Goal: Book appointment/travel/reservation

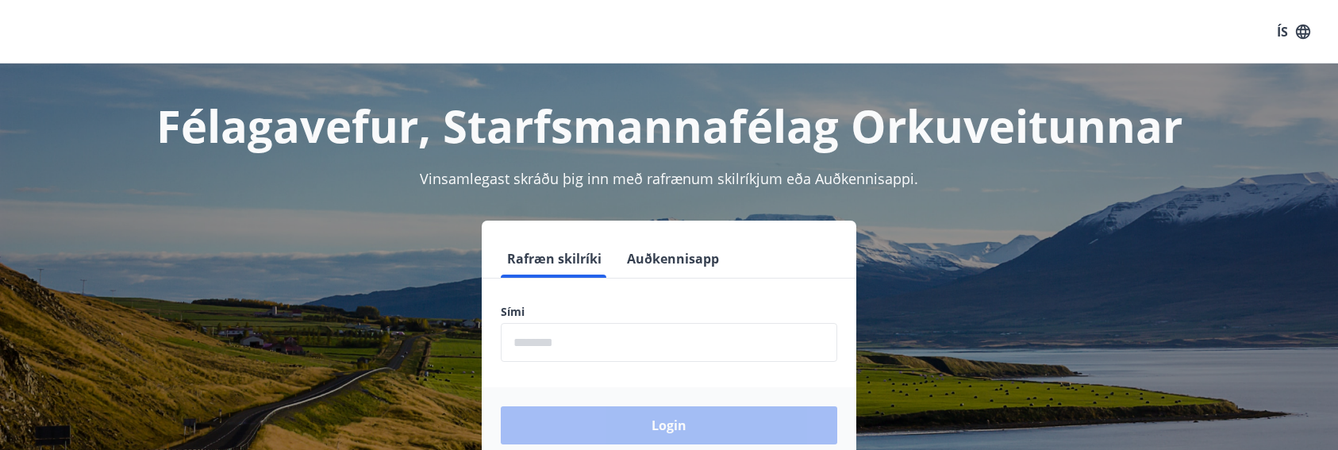
click at [625, 332] on input "phone" at bounding box center [669, 342] width 337 height 39
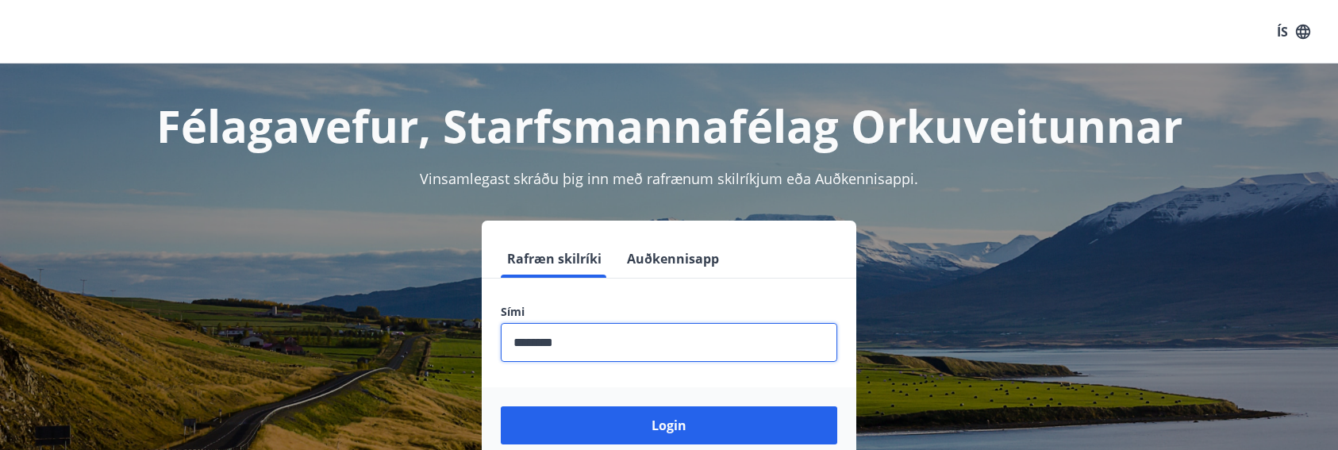
type input "********"
click at [501, 406] on button "Login" at bounding box center [669, 425] width 337 height 38
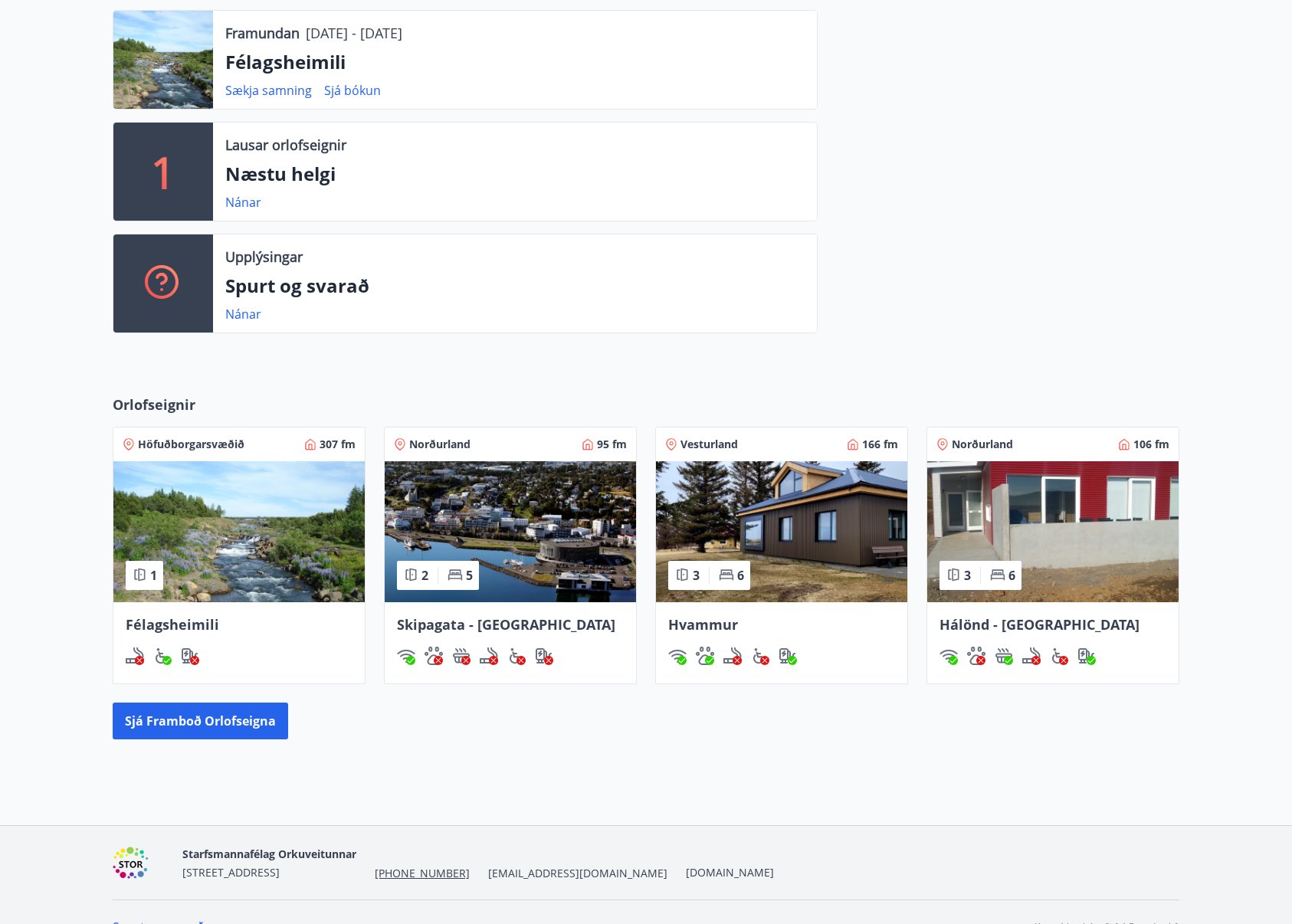
scroll to position [452, 0]
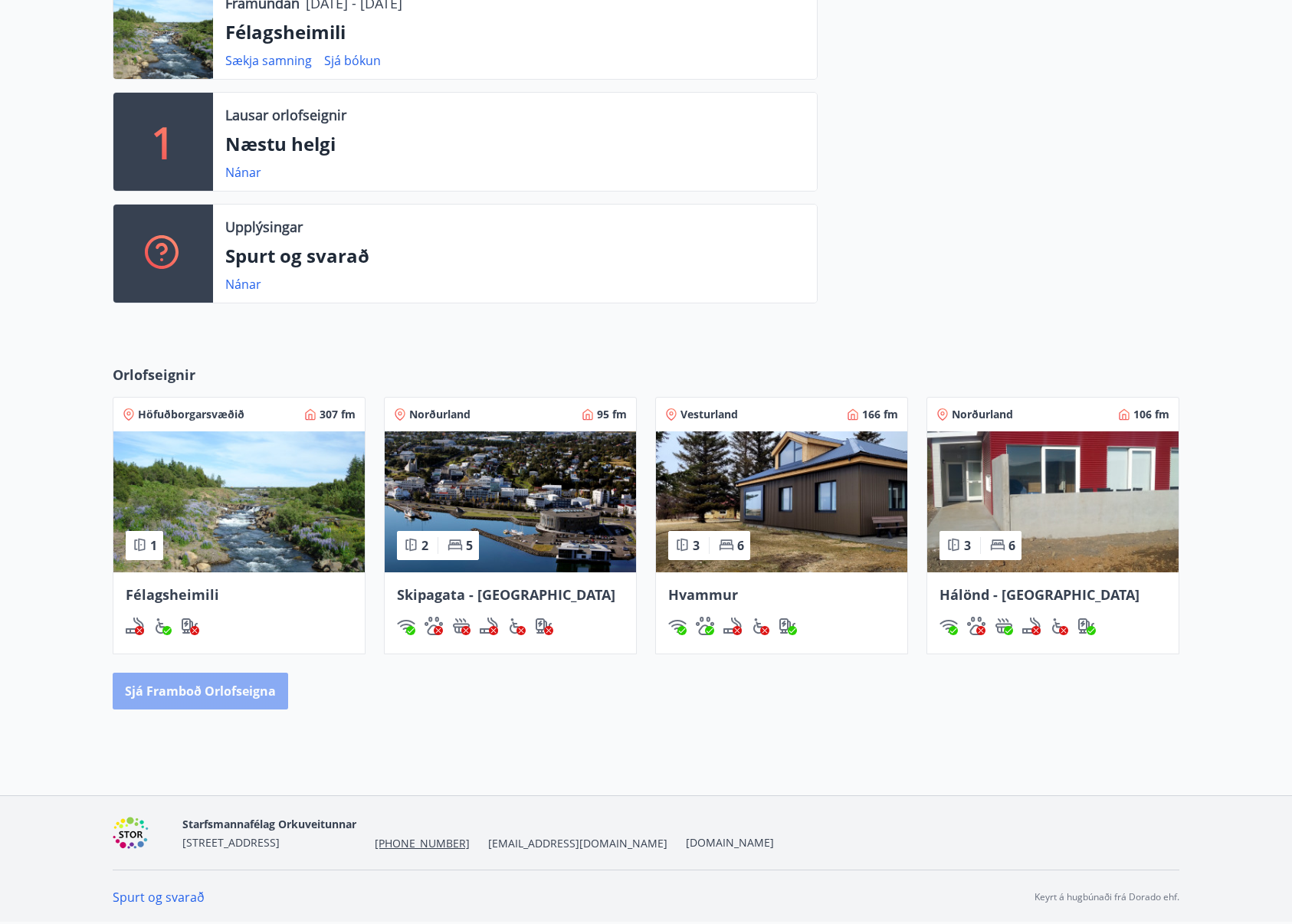
click at [274, 686] on button "Sjá framboð orlofseigna" at bounding box center [201, 691] width 176 height 37
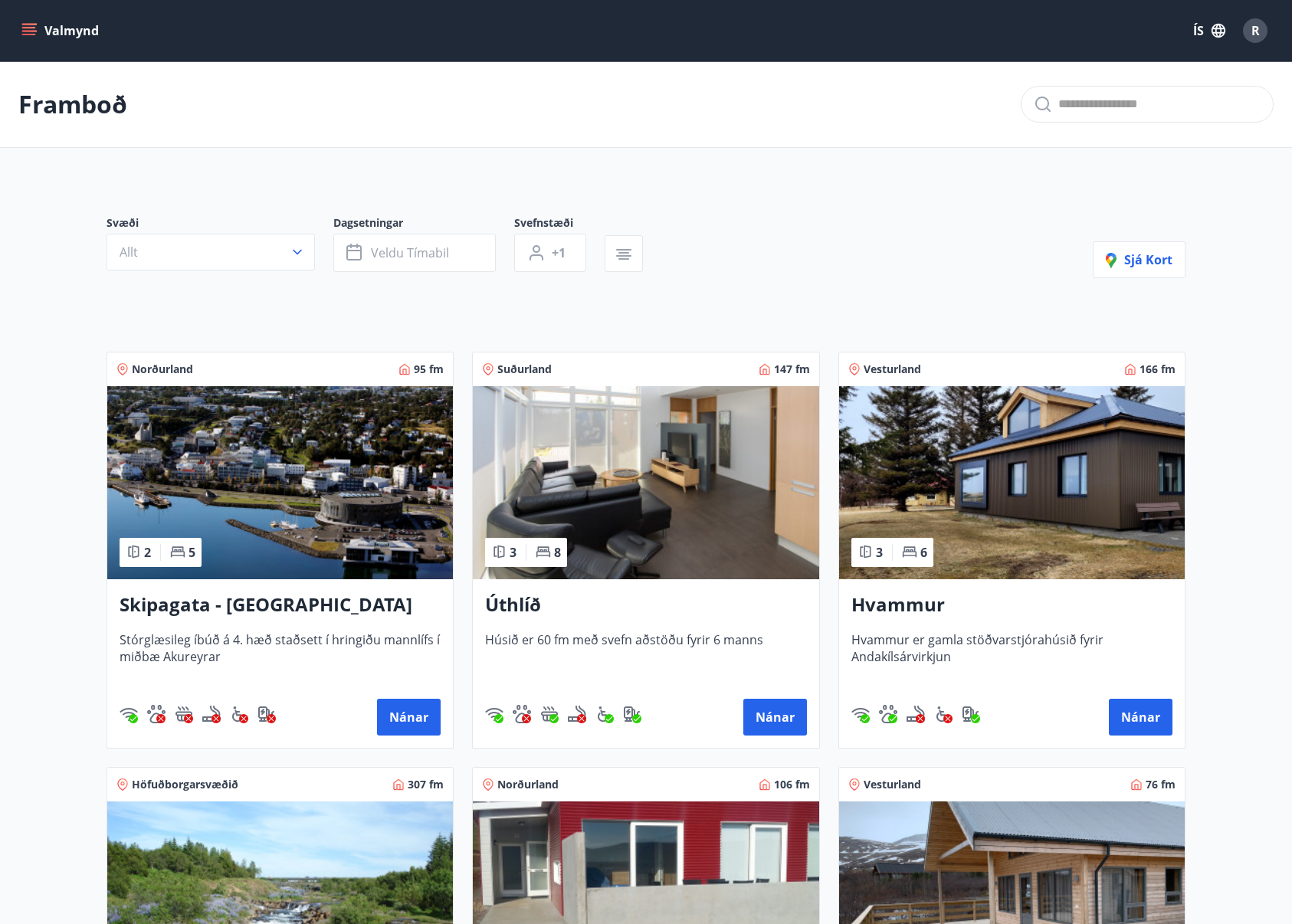
click at [379, 273] on div at bounding box center [383, 275] width 555 height 6
click at [34, 30] on icon "menu" at bounding box center [29, 31] width 15 height 15
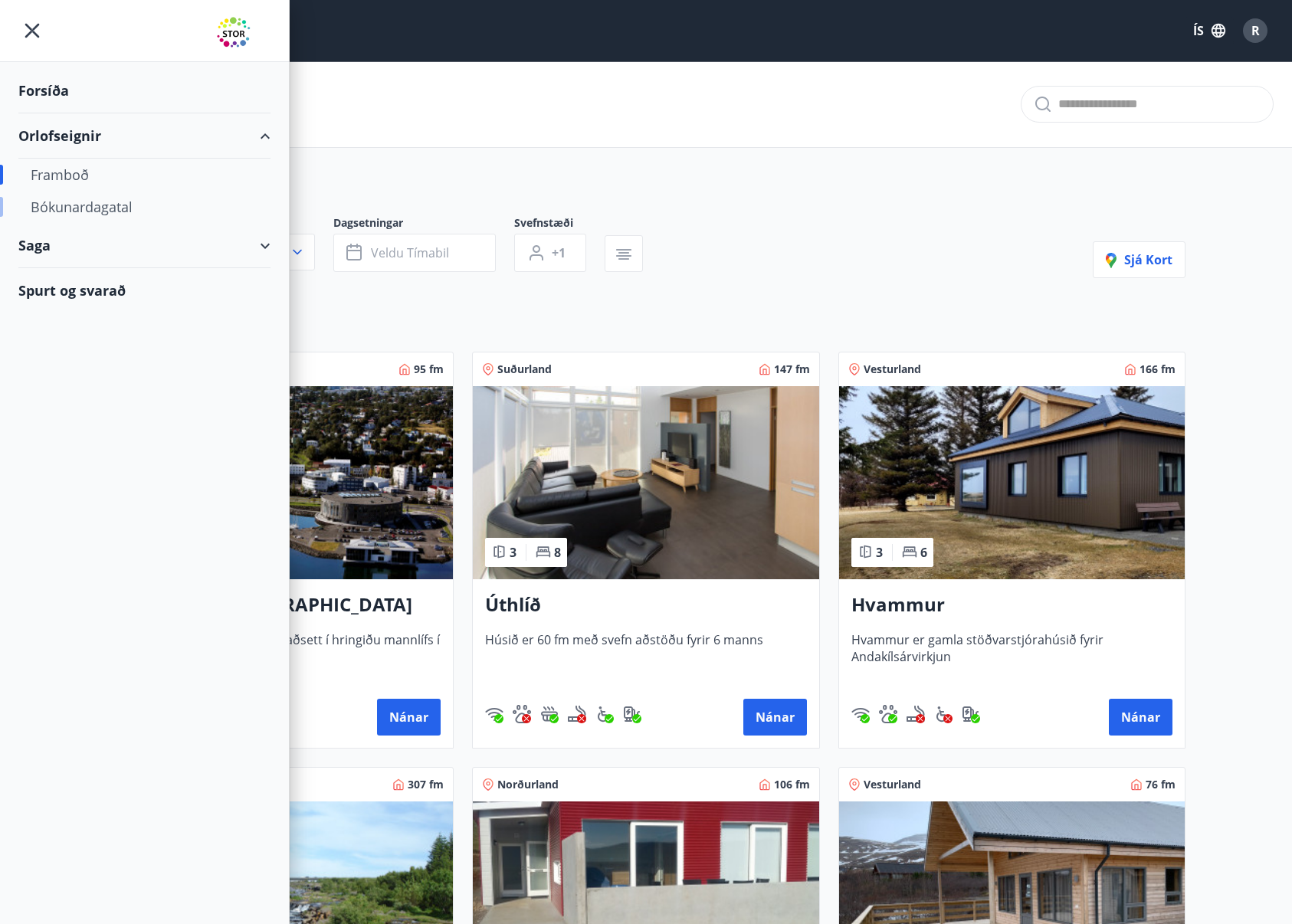
click at [75, 204] on div "Bókunardagatal" at bounding box center [145, 207] width 228 height 32
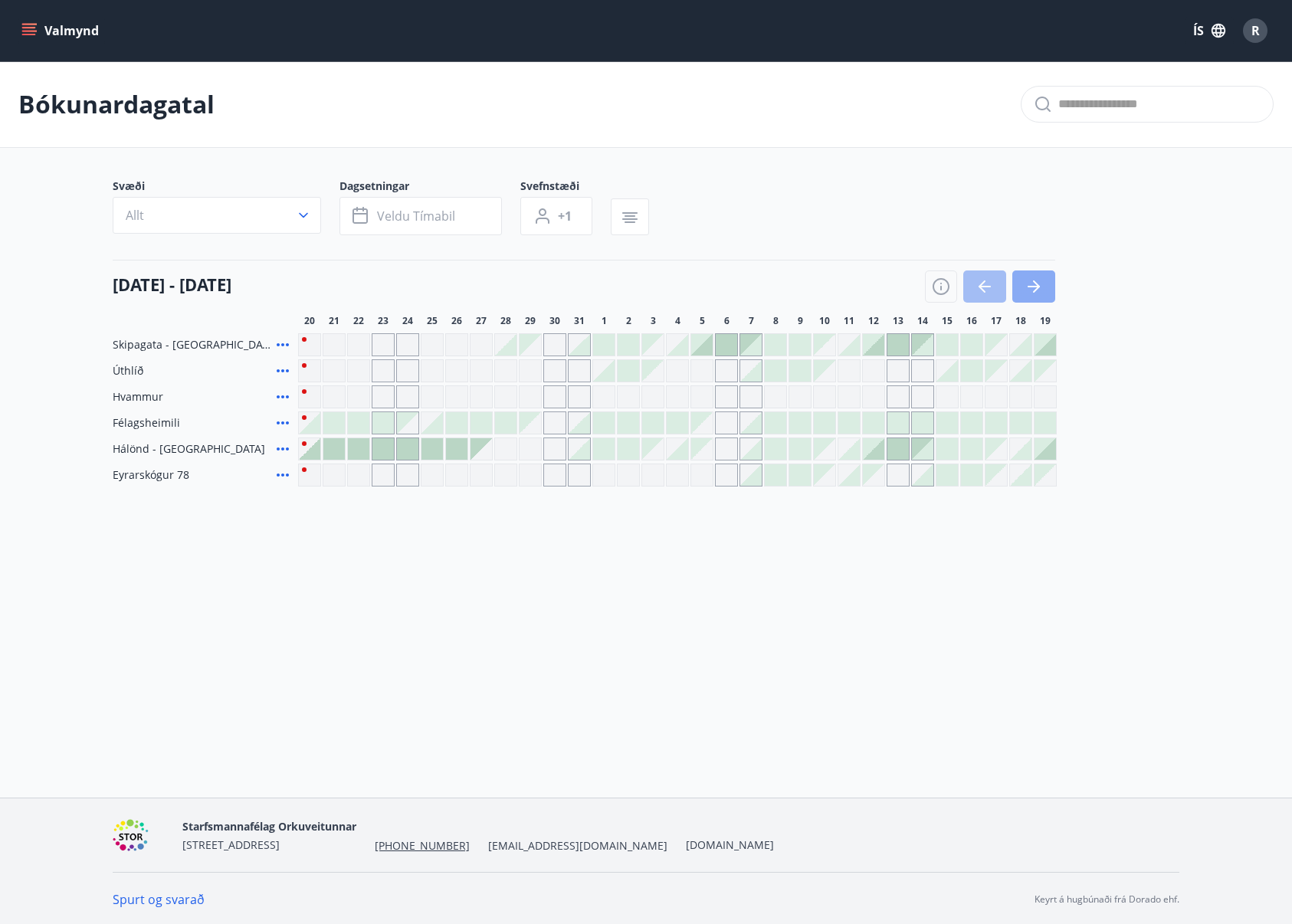
click at [1040, 281] on icon "button" at bounding box center [1033, 286] width 18 height 18
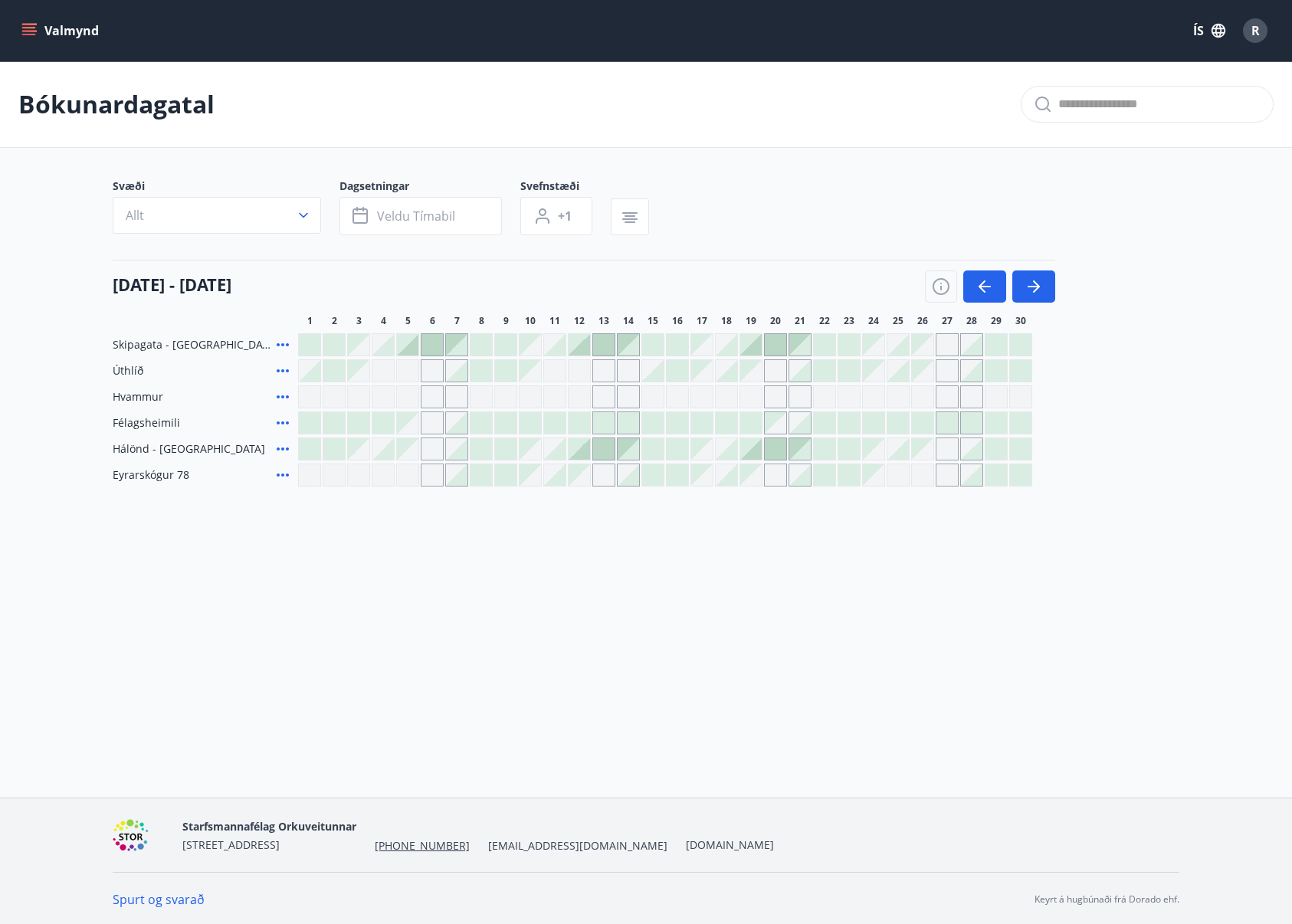
click at [891, 366] on div at bounding box center [898, 371] width 21 height 21
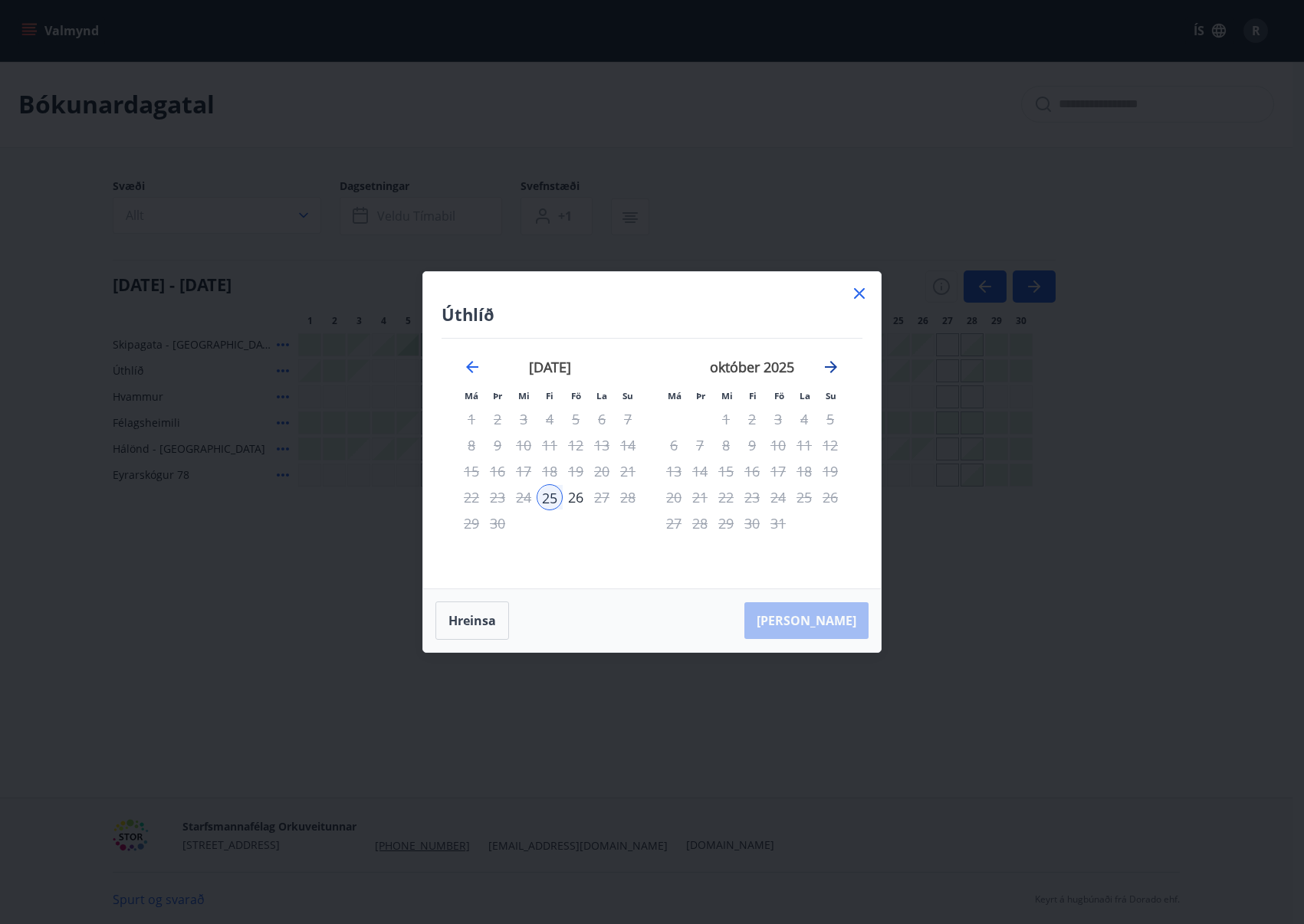
click at [834, 366] on icon "Move forward to switch to the next month." at bounding box center [831, 367] width 18 height 18
click at [851, 294] on icon at bounding box center [859, 293] width 18 height 18
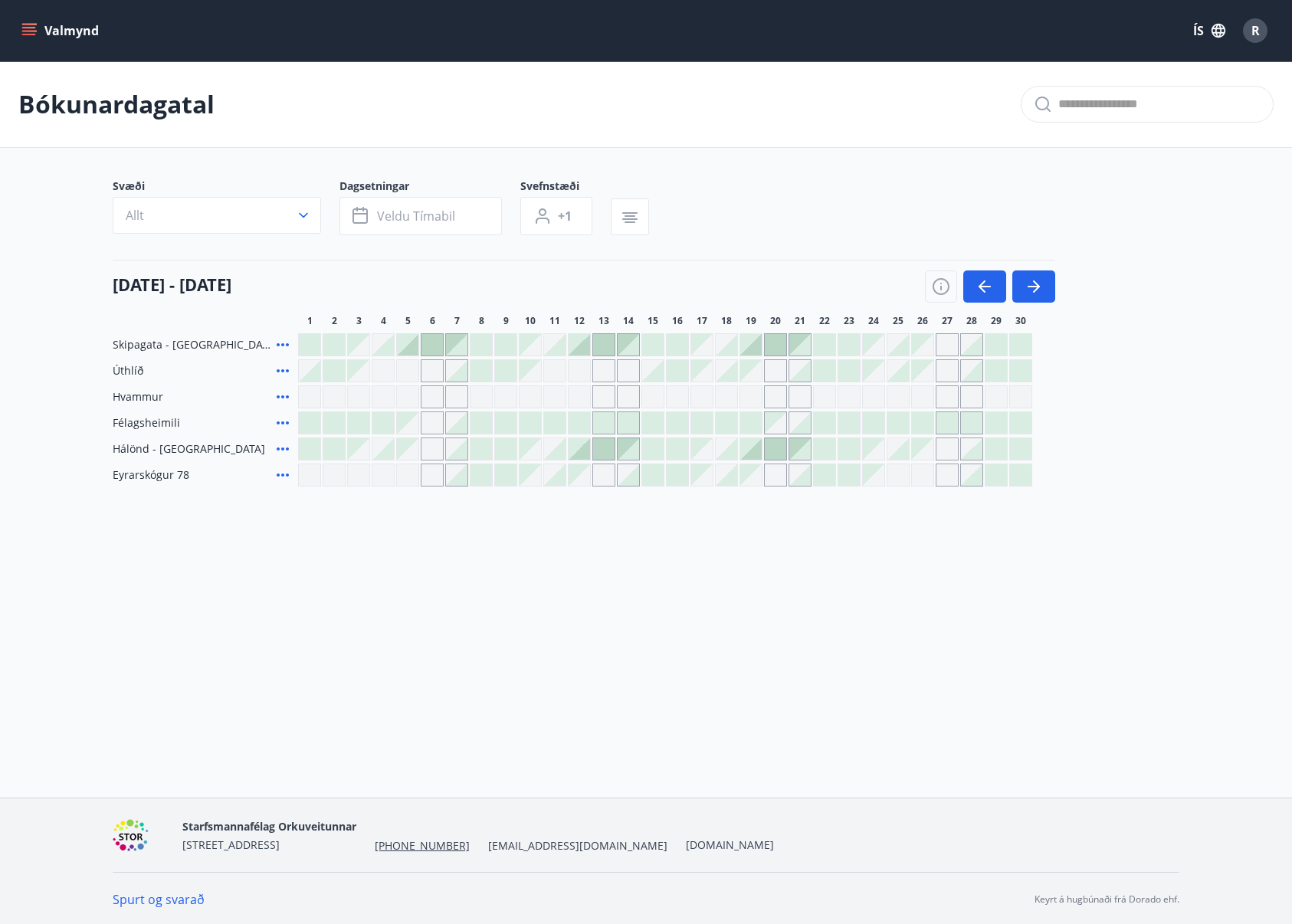
click at [852, 445] on div at bounding box center [849, 449] width 21 height 21
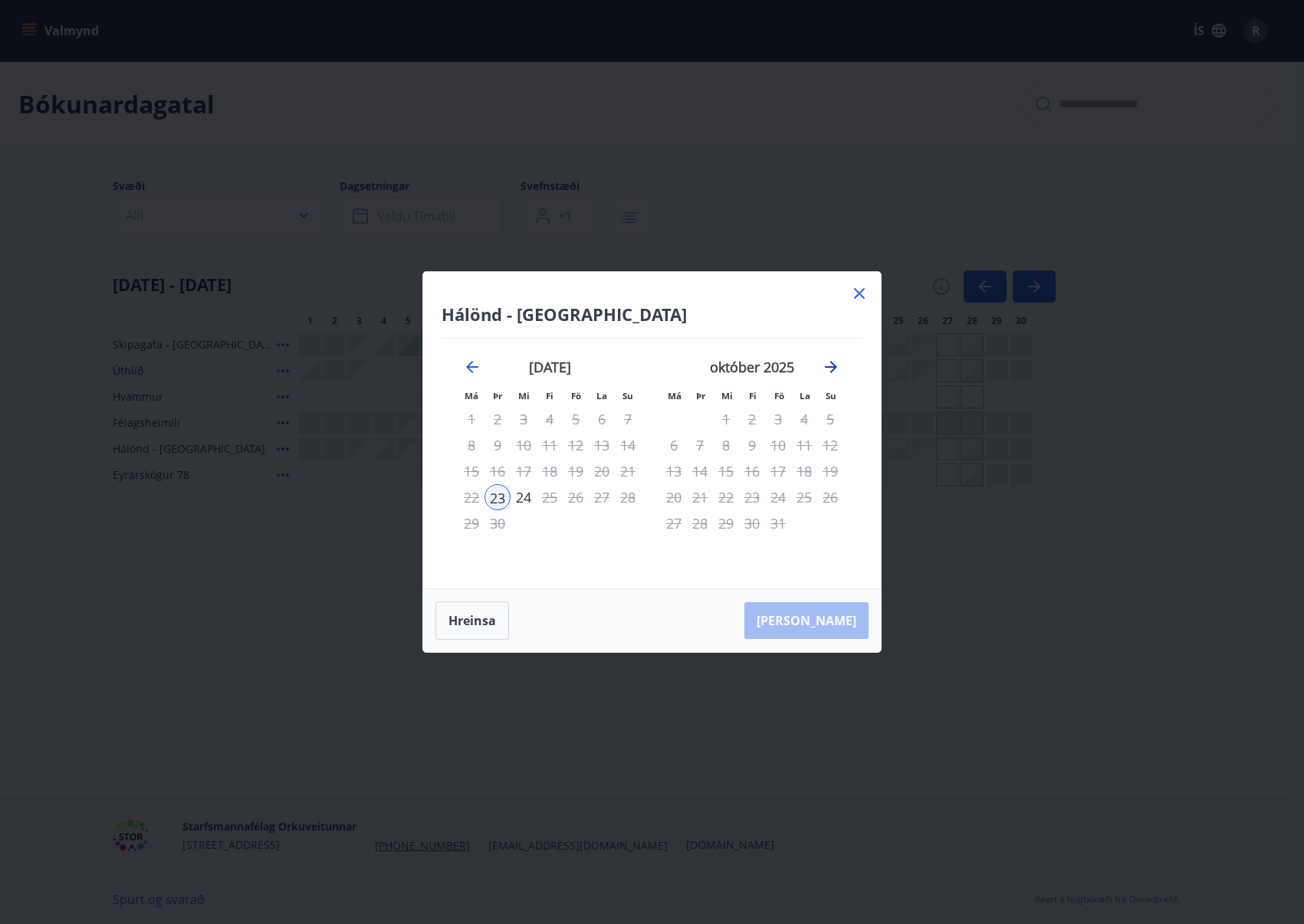
click at [831, 361] on icon "Move forward to switch to the next month." at bounding box center [831, 367] width 13 height 13
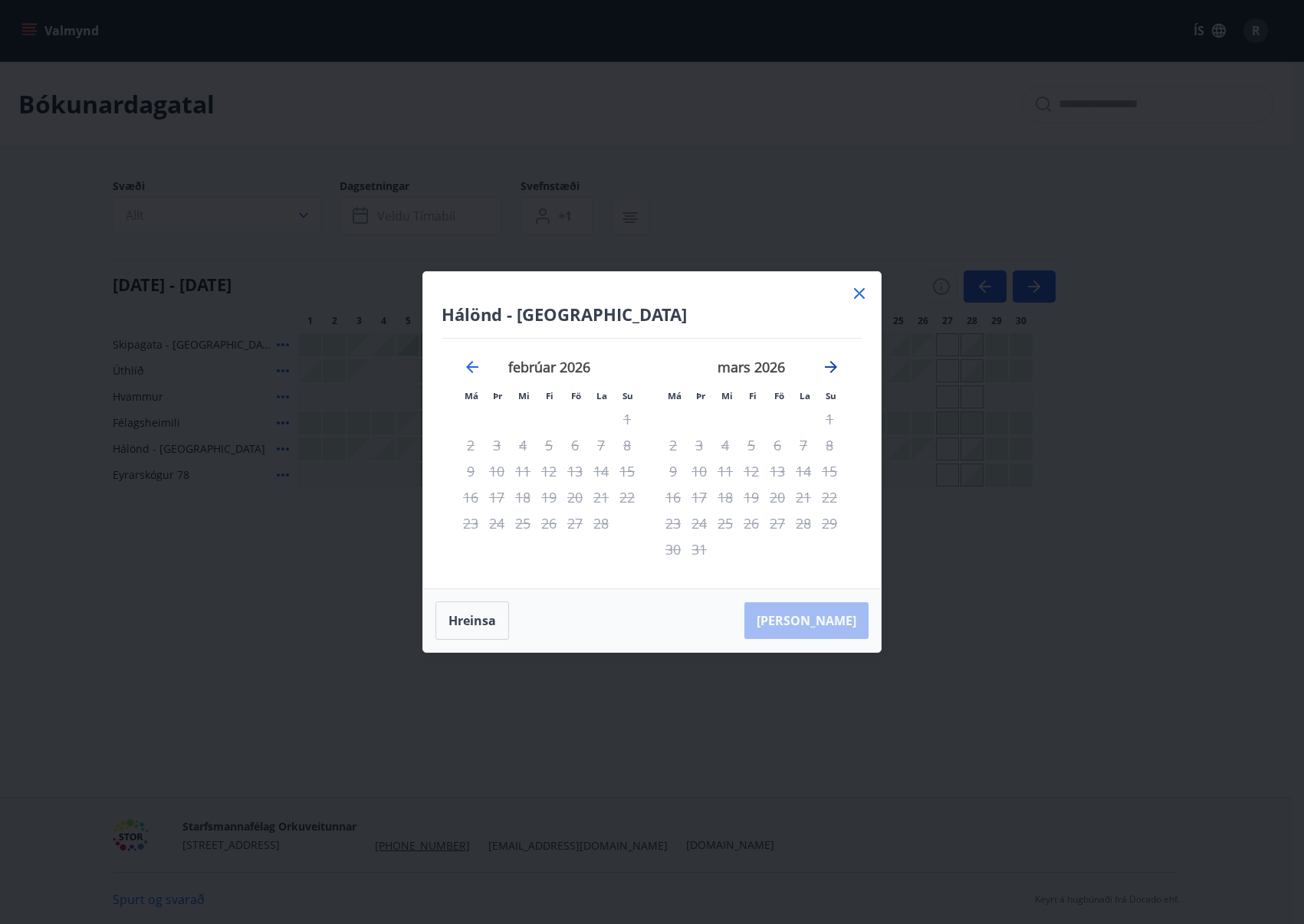
click at [831, 361] on icon "Move forward to switch to the next month." at bounding box center [831, 367] width 13 height 13
click at [857, 292] on icon at bounding box center [859, 293] width 11 height 11
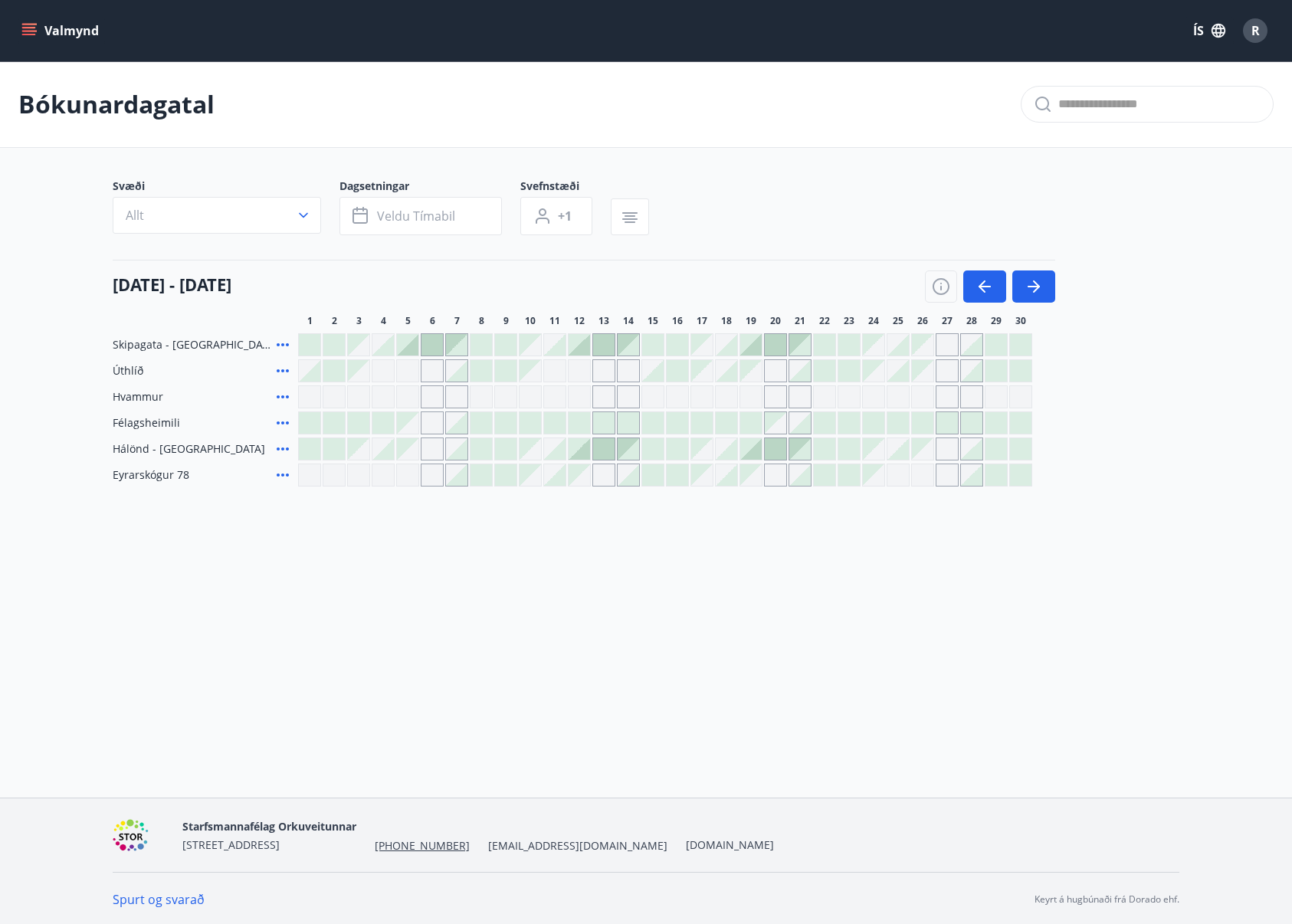
click at [562, 375] on div "Gráir dagar eru ekki bókanlegir" at bounding box center [555, 371] width 23 height 23
click at [502, 367] on div at bounding box center [506, 371] width 21 height 21
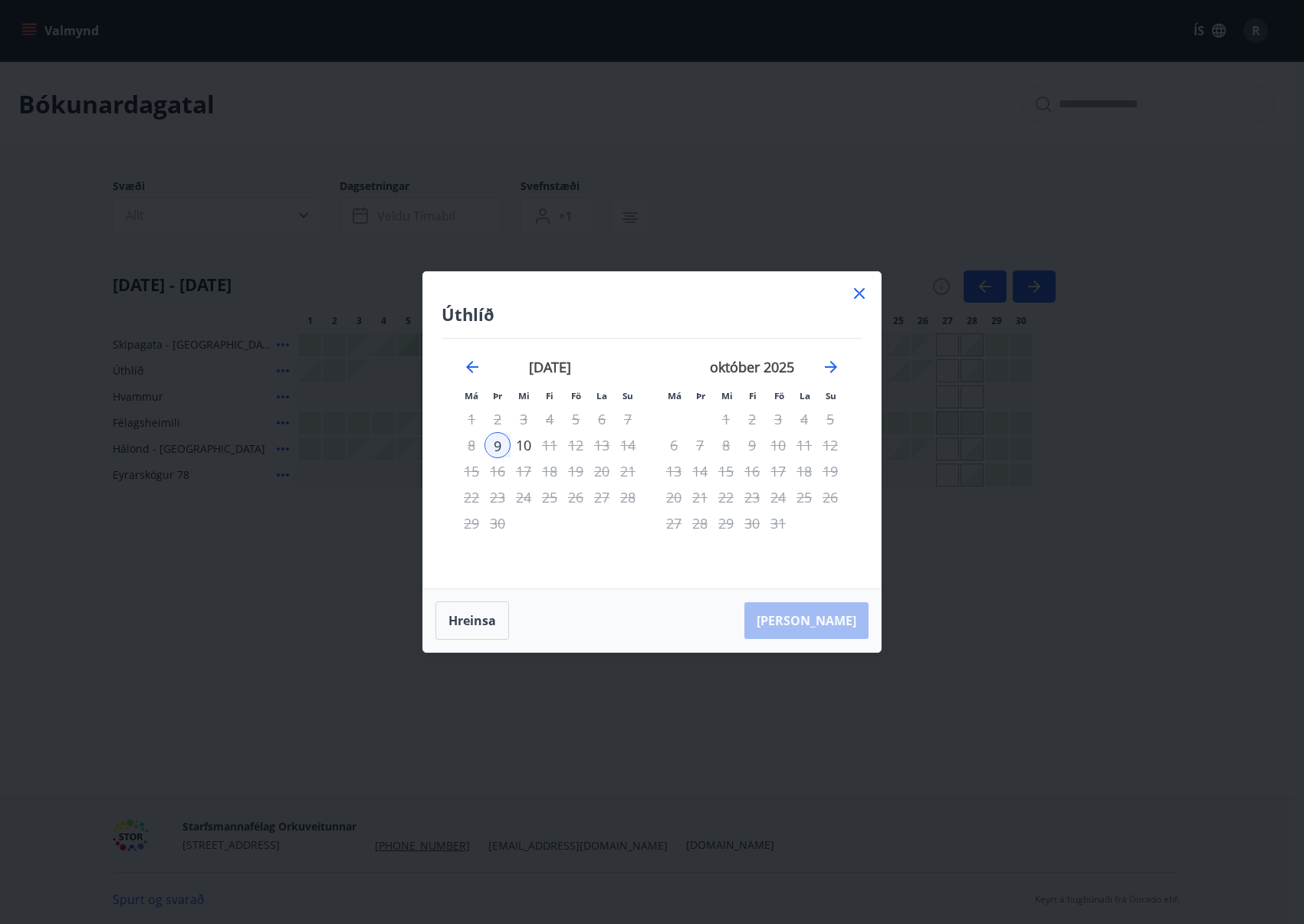
click at [825, 377] on div "október 2025" at bounding box center [751, 373] width 183 height 68
click at [836, 366] on icon "Move forward to switch to the next month." at bounding box center [831, 367] width 13 height 13
click at [486, 362] on div "nóvember 2025" at bounding box center [550, 373] width 183 height 68
click at [479, 366] on icon "Move backward to switch to the previous month." at bounding box center [471, 367] width 18 height 18
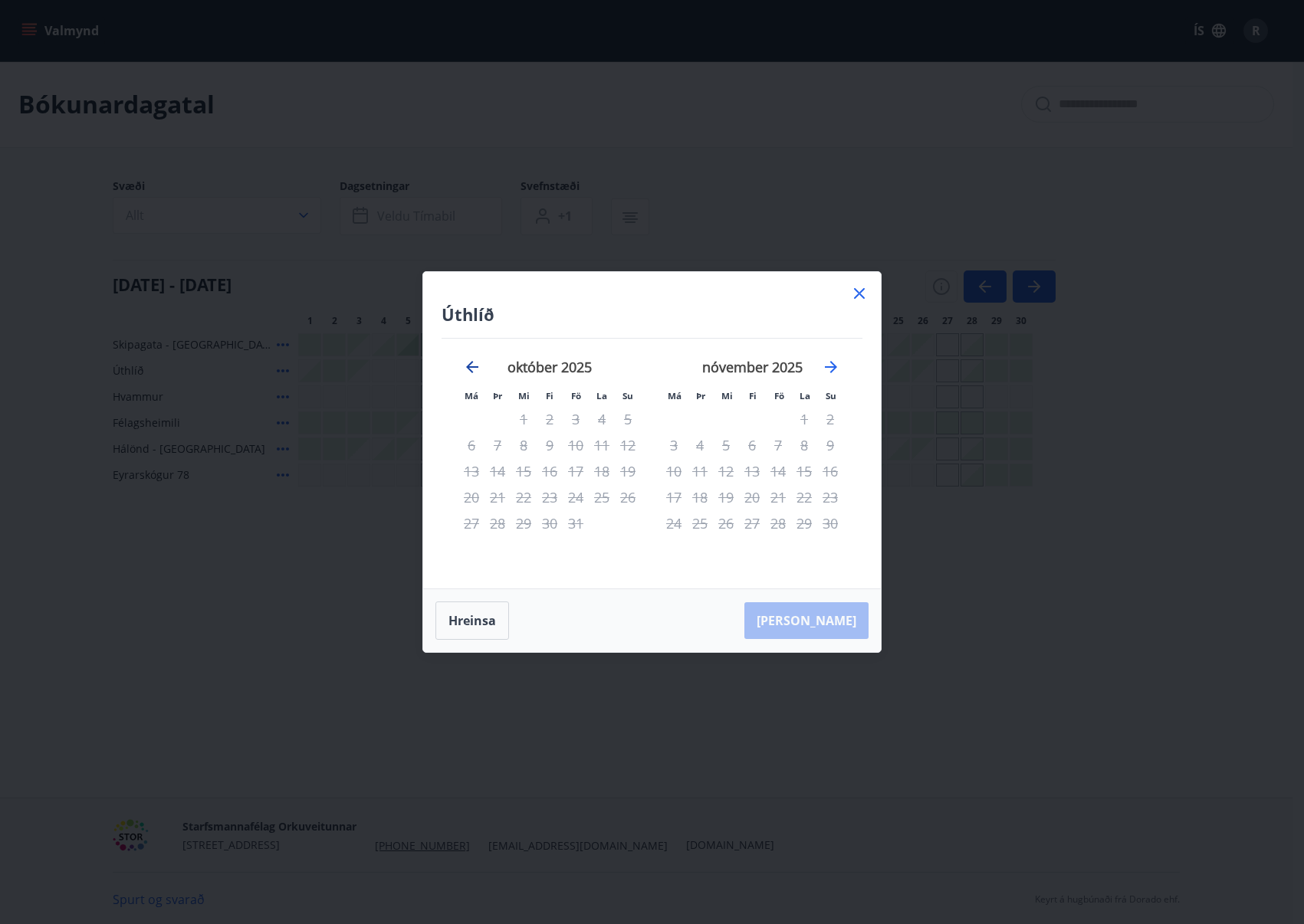
click at [479, 366] on icon "Move backward to switch to the previous month." at bounding box center [471, 367] width 18 height 18
click at [861, 293] on icon at bounding box center [859, 293] width 11 height 11
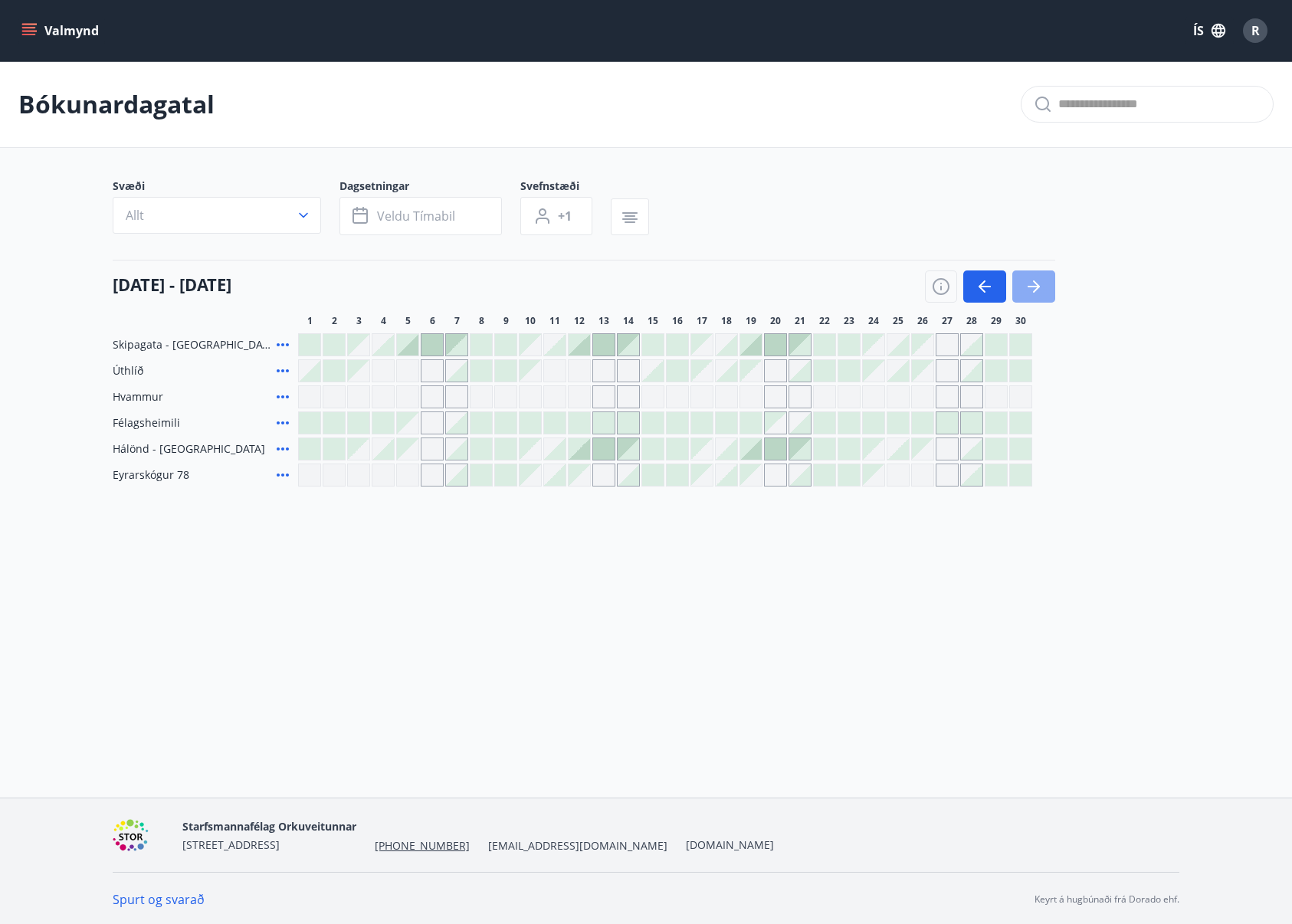
click at [1032, 294] on icon "button" at bounding box center [1033, 286] width 18 height 18
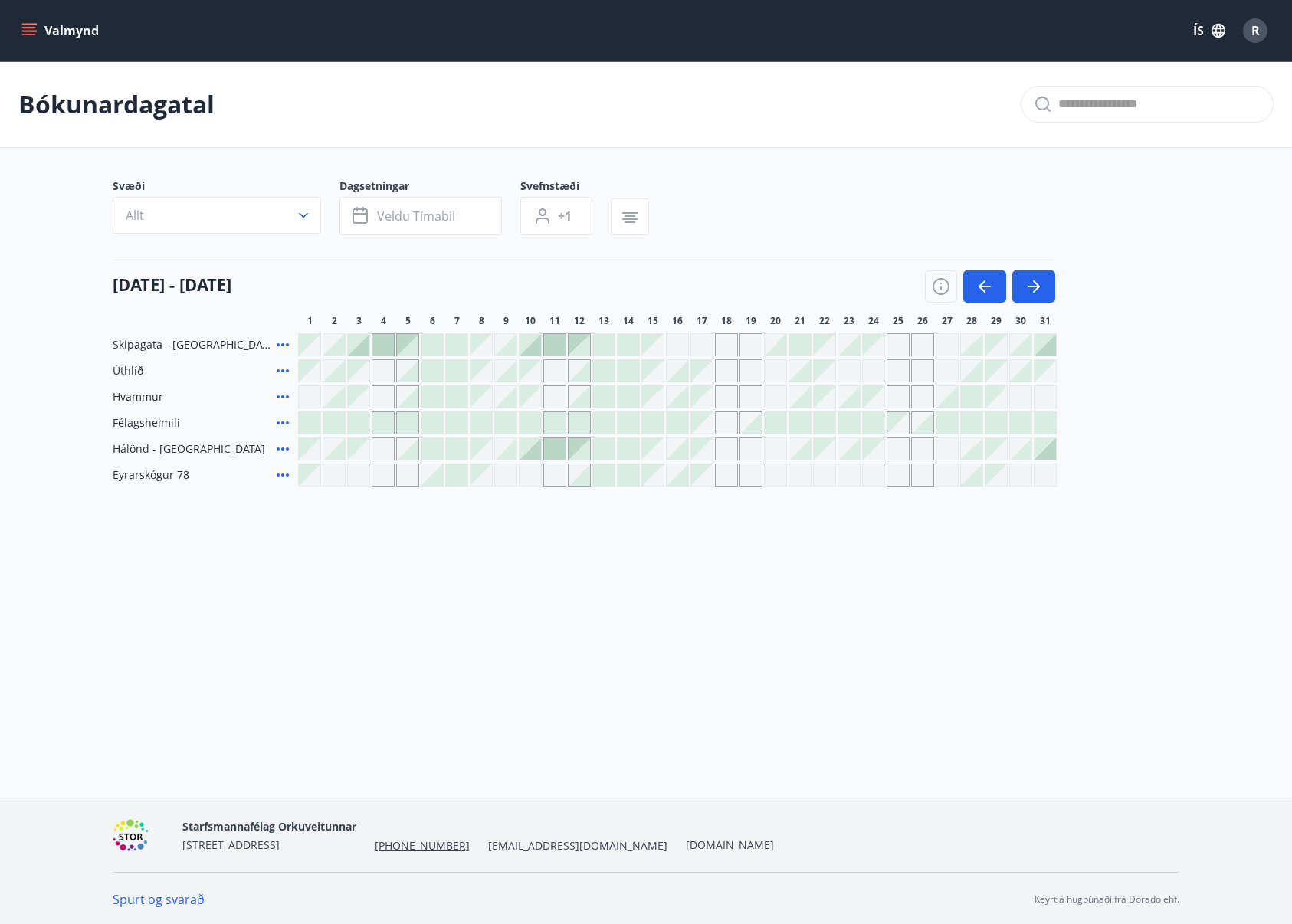
click at [413, 396] on div at bounding box center [407, 397] width 21 height 21
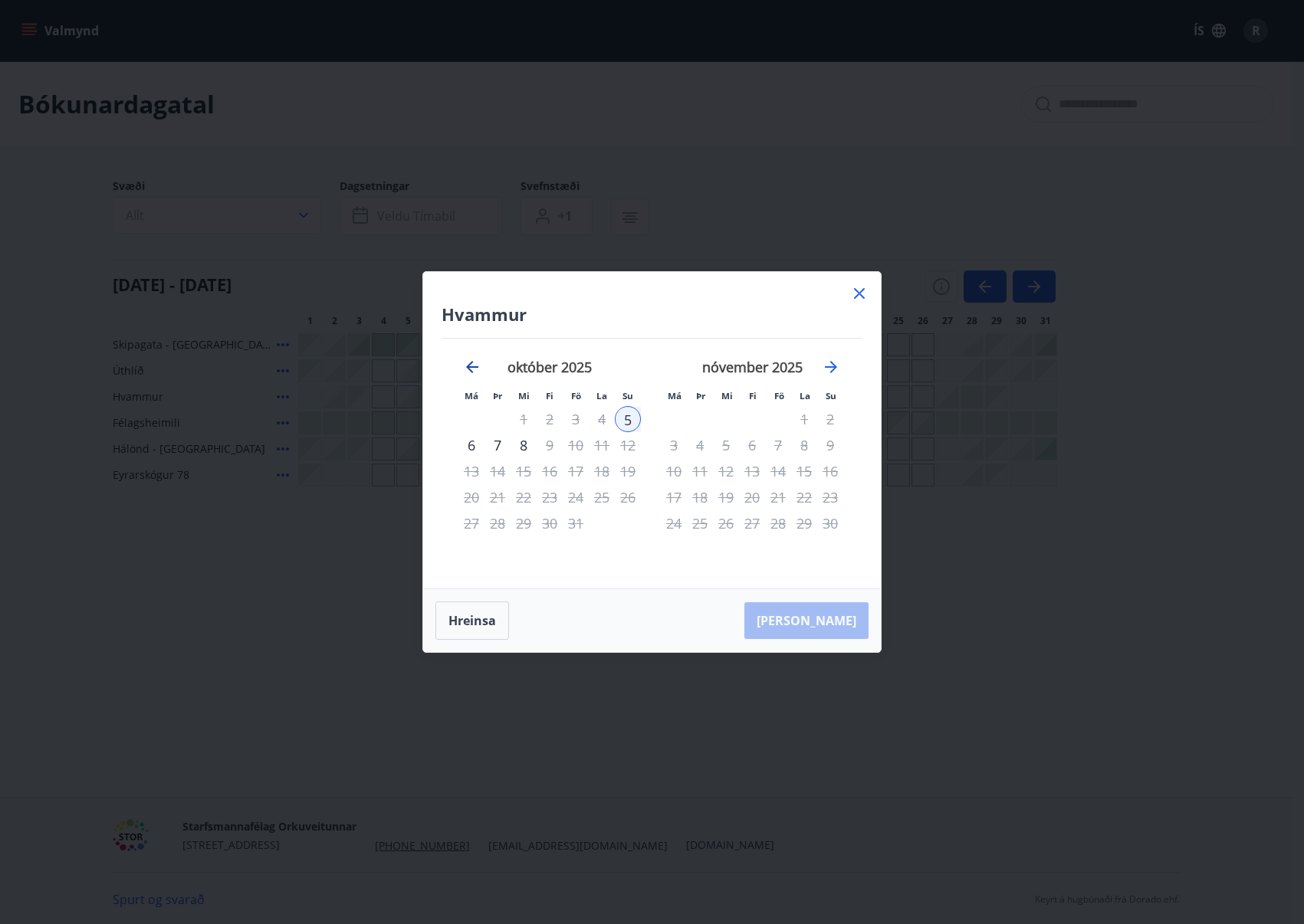
click at [470, 365] on icon "Move backward to switch to the previous month." at bounding box center [472, 367] width 13 height 13
click at [836, 370] on icon "Move forward to switch to the next month." at bounding box center [831, 367] width 18 height 18
click at [861, 292] on icon at bounding box center [859, 293] width 18 height 18
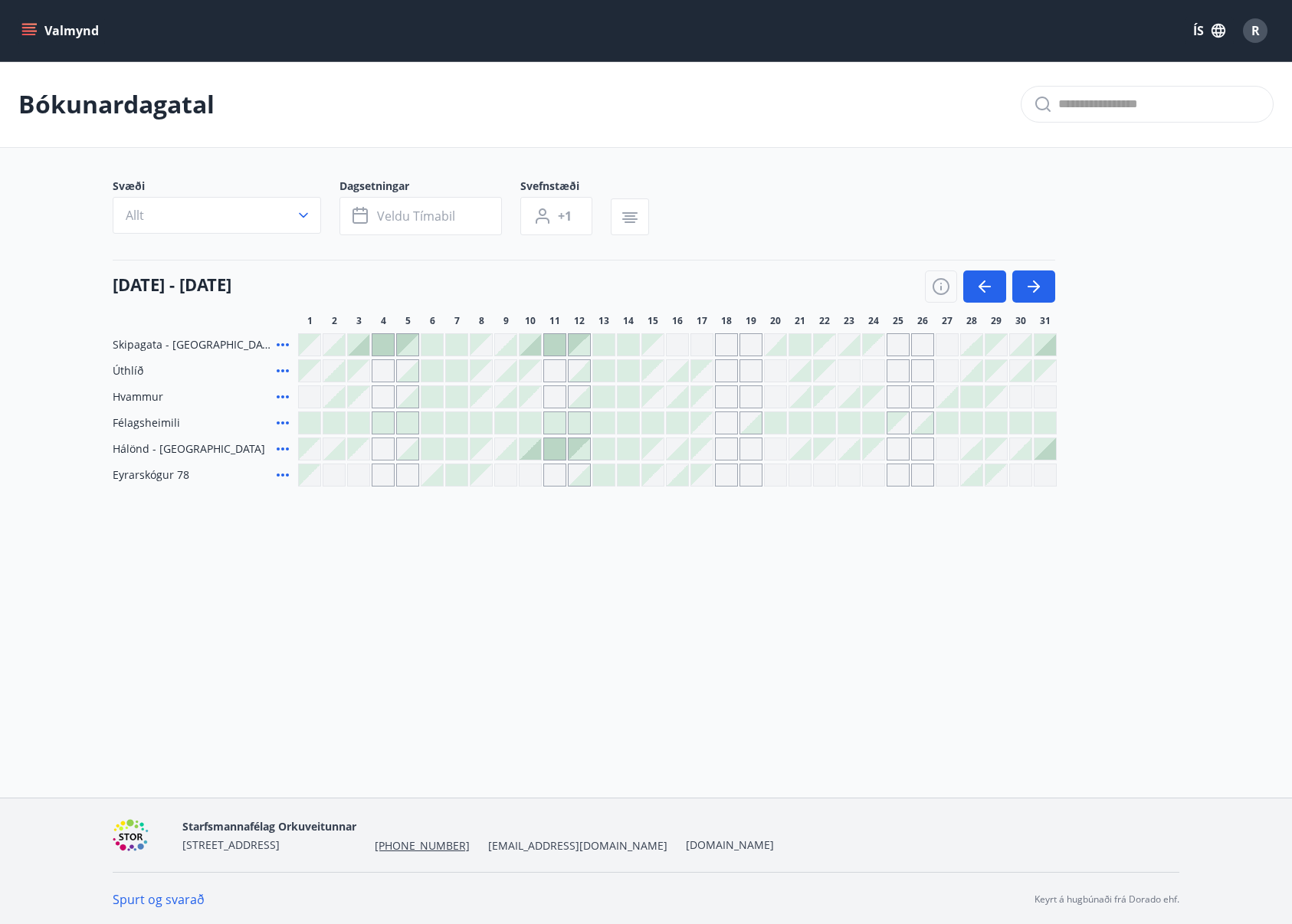
click at [811, 370] on div at bounding box center [800, 371] width 23 height 23
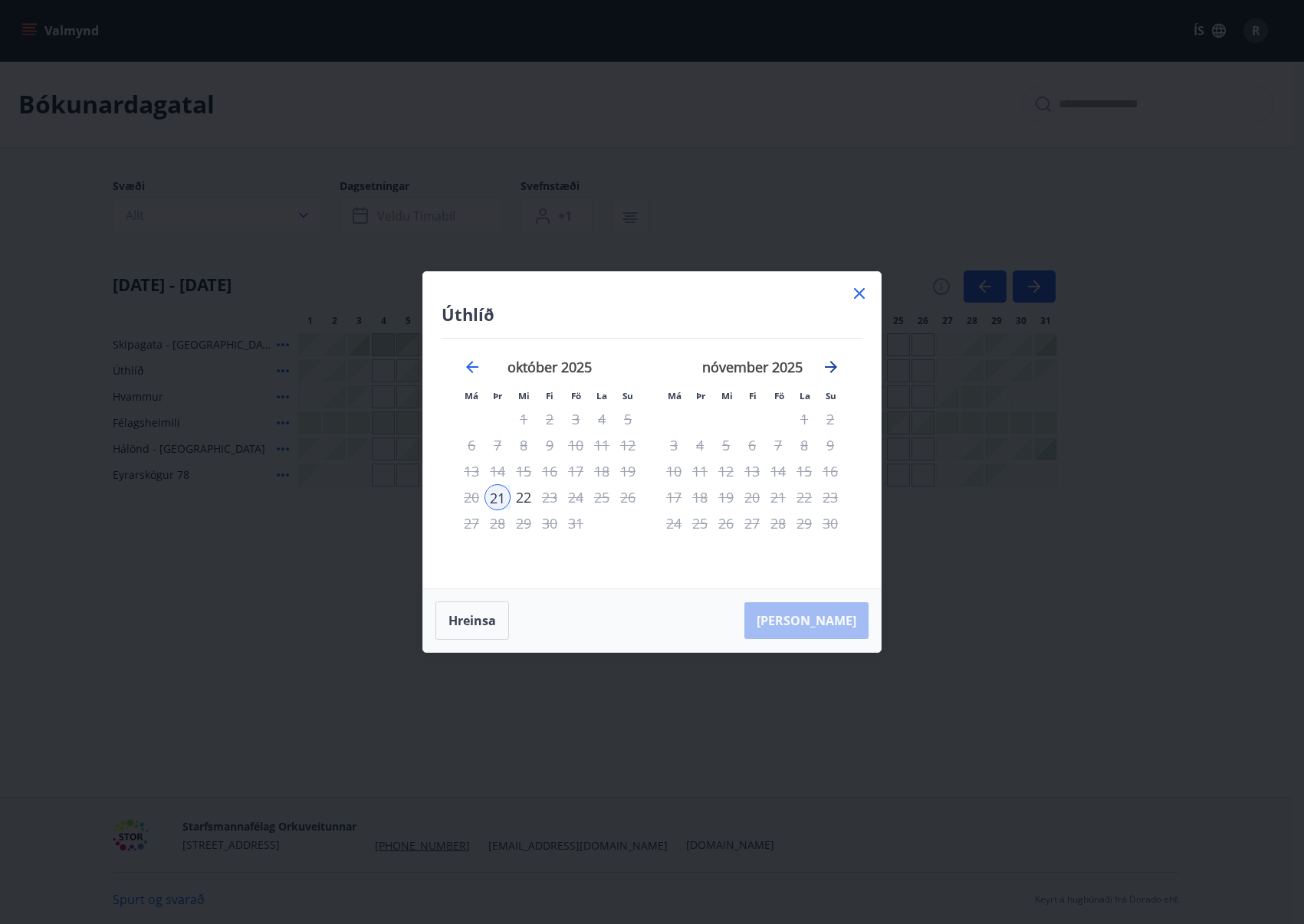
click at [831, 365] on icon "Move forward to switch to the next month." at bounding box center [831, 367] width 18 height 18
click at [472, 374] on icon "Move backward to switch to the previous month." at bounding box center [471, 367] width 18 height 18
click at [835, 367] on icon "Move forward to switch to the next month." at bounding box center [831, 367] width 13 height 13
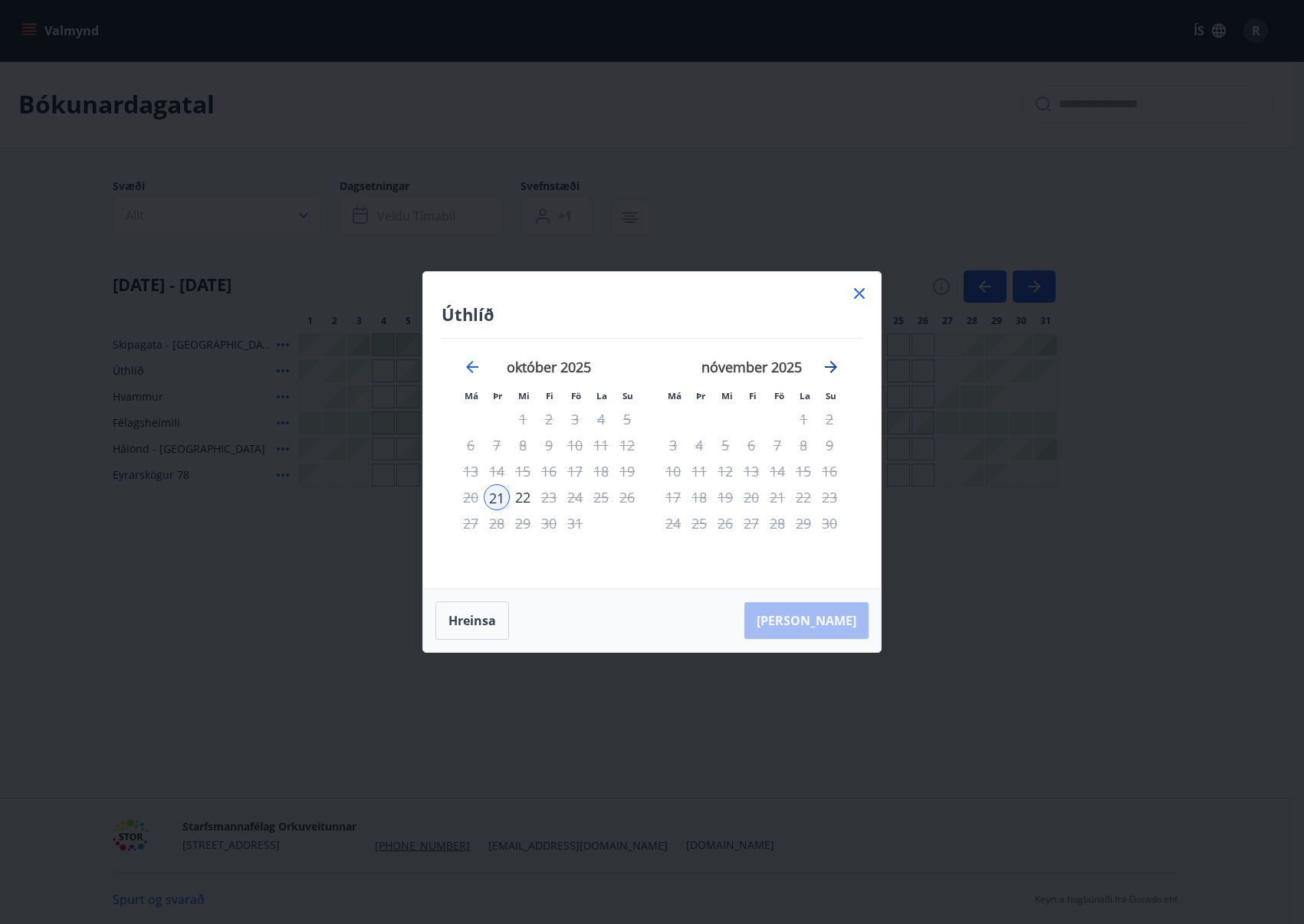
click at [835, 367] on icon "Move forward to switch to the next month." at bounding box center [831, 367] width 13 height 13
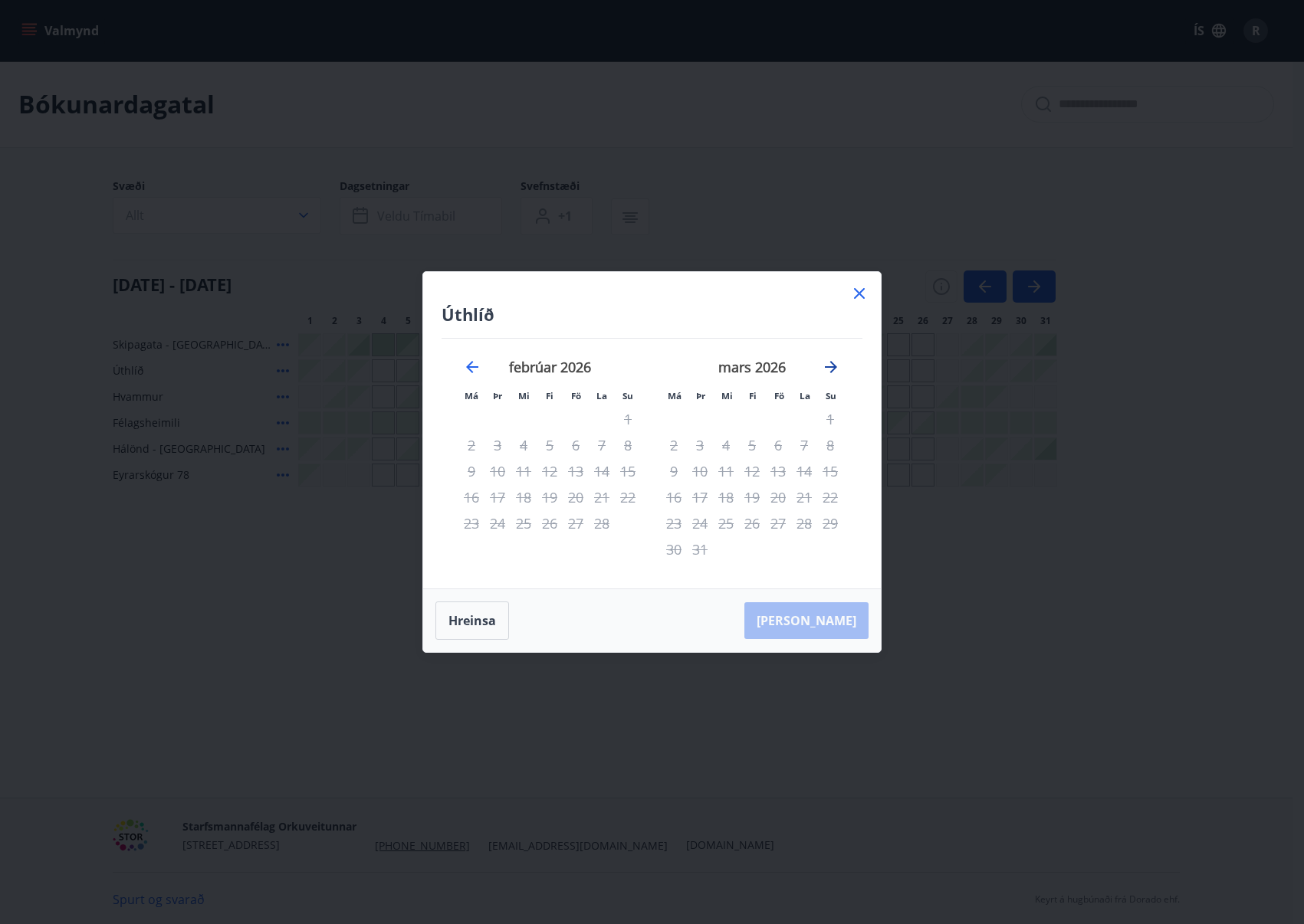
click at [835, 367] on icon "Move forward to switch to the next month." at bounding box center [831, 367] width 13 height 13
click at [860, 292] on icon at bounding box center [859, 293] width 18 height 18
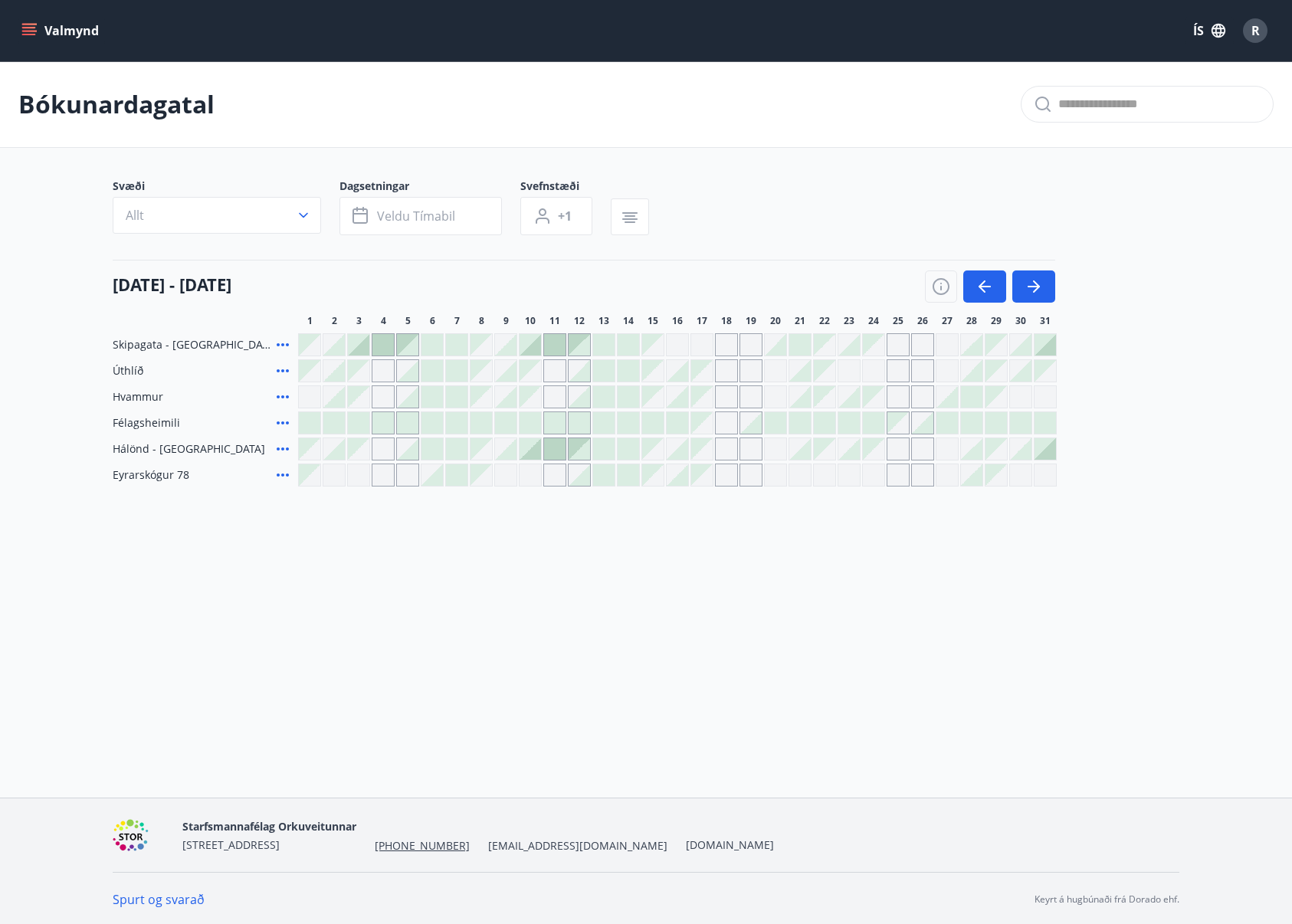
click at [423, 444] on div at bounding box center [433, 449] width 21 height 21
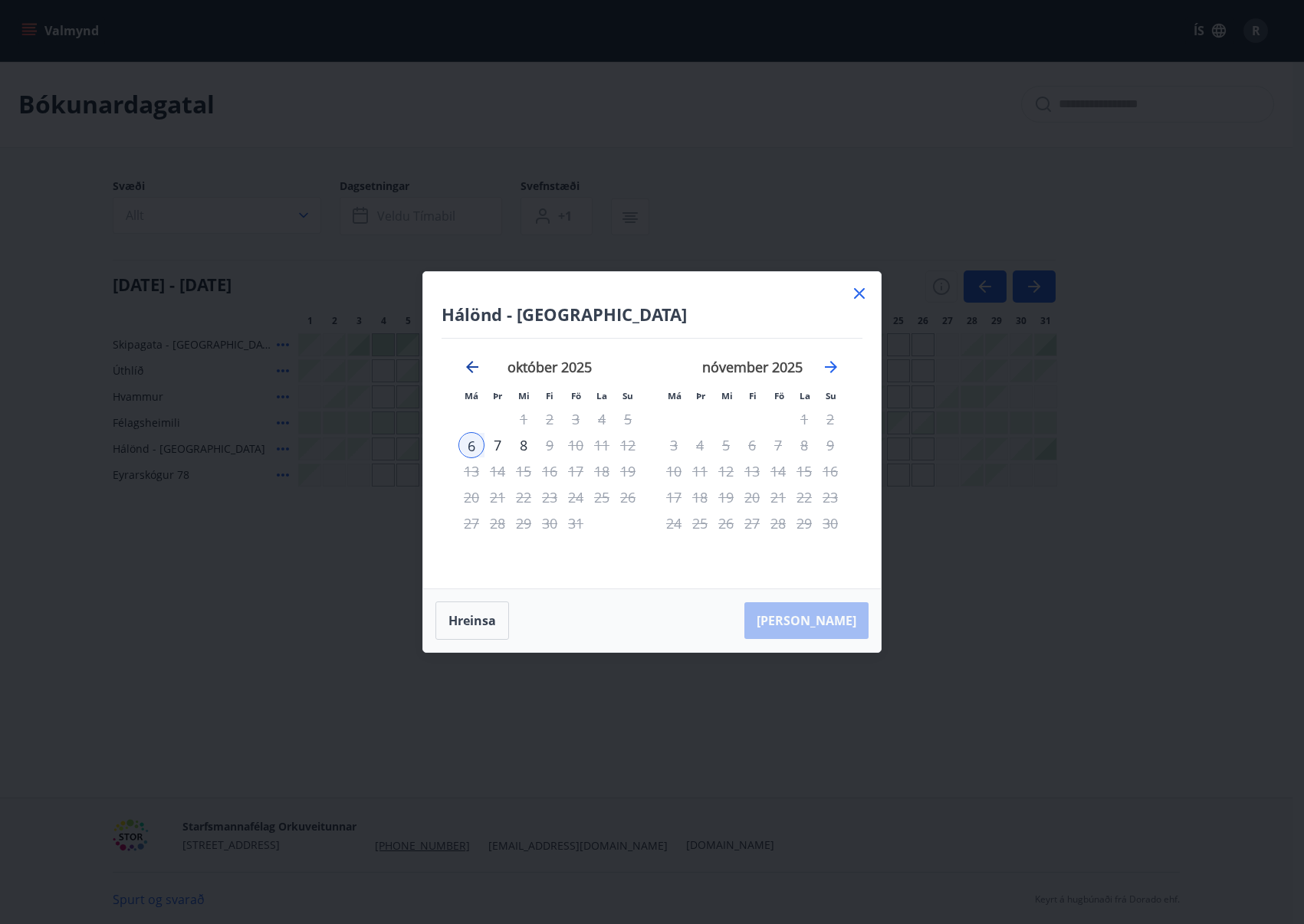
click at [470, 370] on icon "Move backward to switch to the previous month." at bounding box center [471, 367] width 18 height 18
click at [856, 294] on icon at bounding box center [859, 293] width 18 height 18
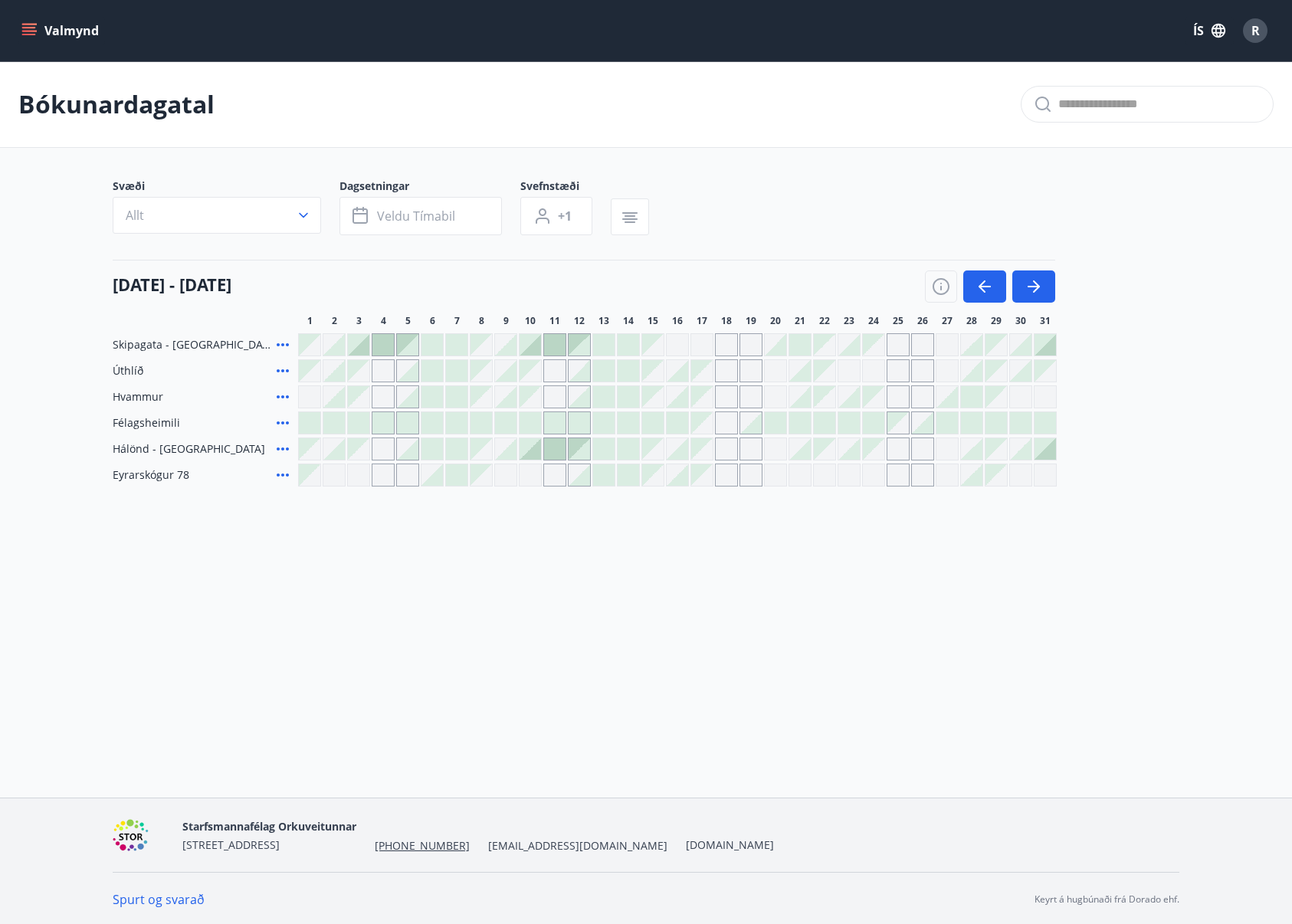
click at [430, 477] on div at bounding box center [433, 475] width 21 height 21
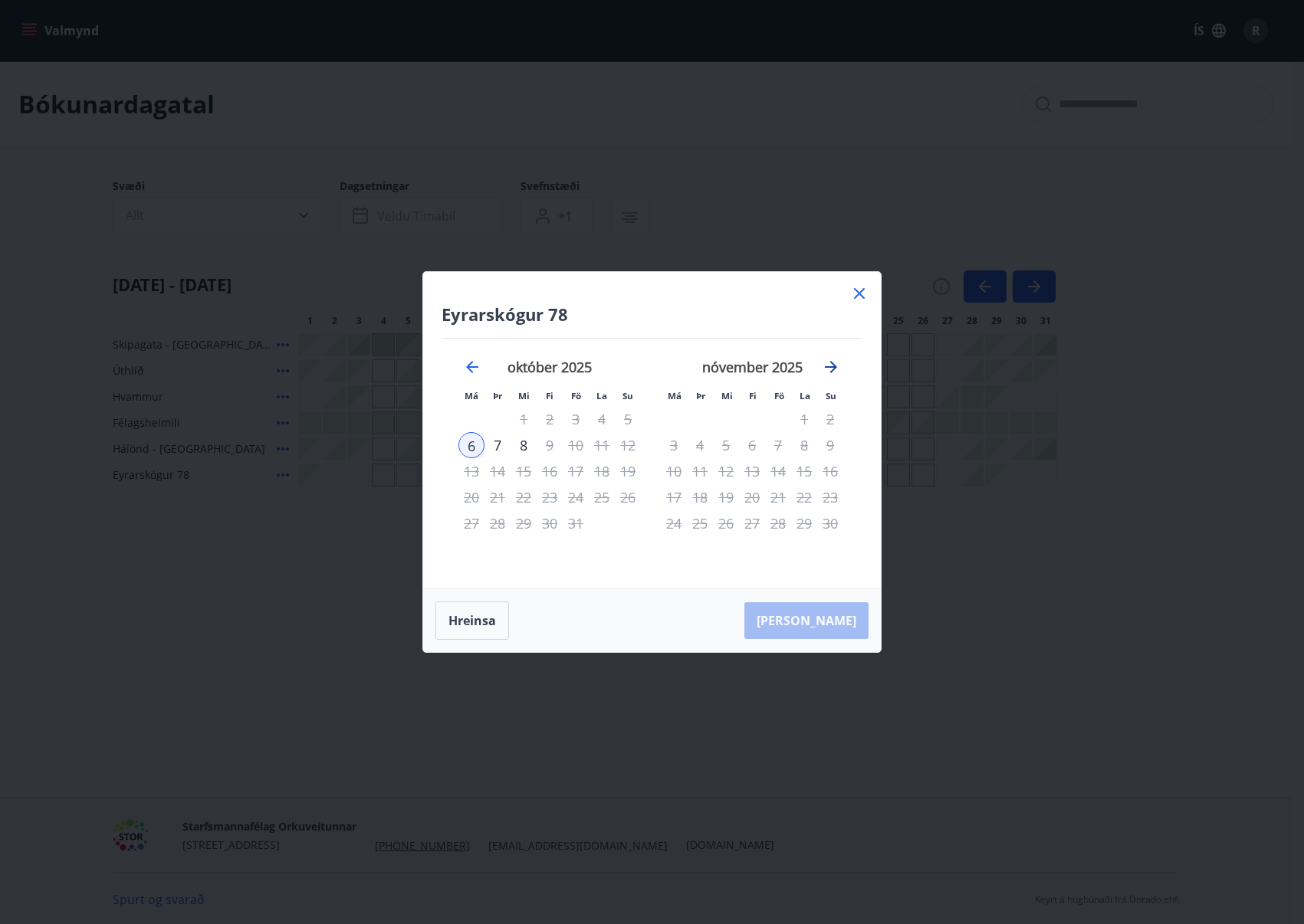
click at [823, 374] on icon "Move forward to switch to the next month." at bounding box center [831, 367] width 18 height 18
click at [835, 365] on icon "Move forward to switch to the next month." at bounding box center [831, 367] width 13 height 13
click at [853, 295] on icon at bounding box center [859, 293] width 18 height 18
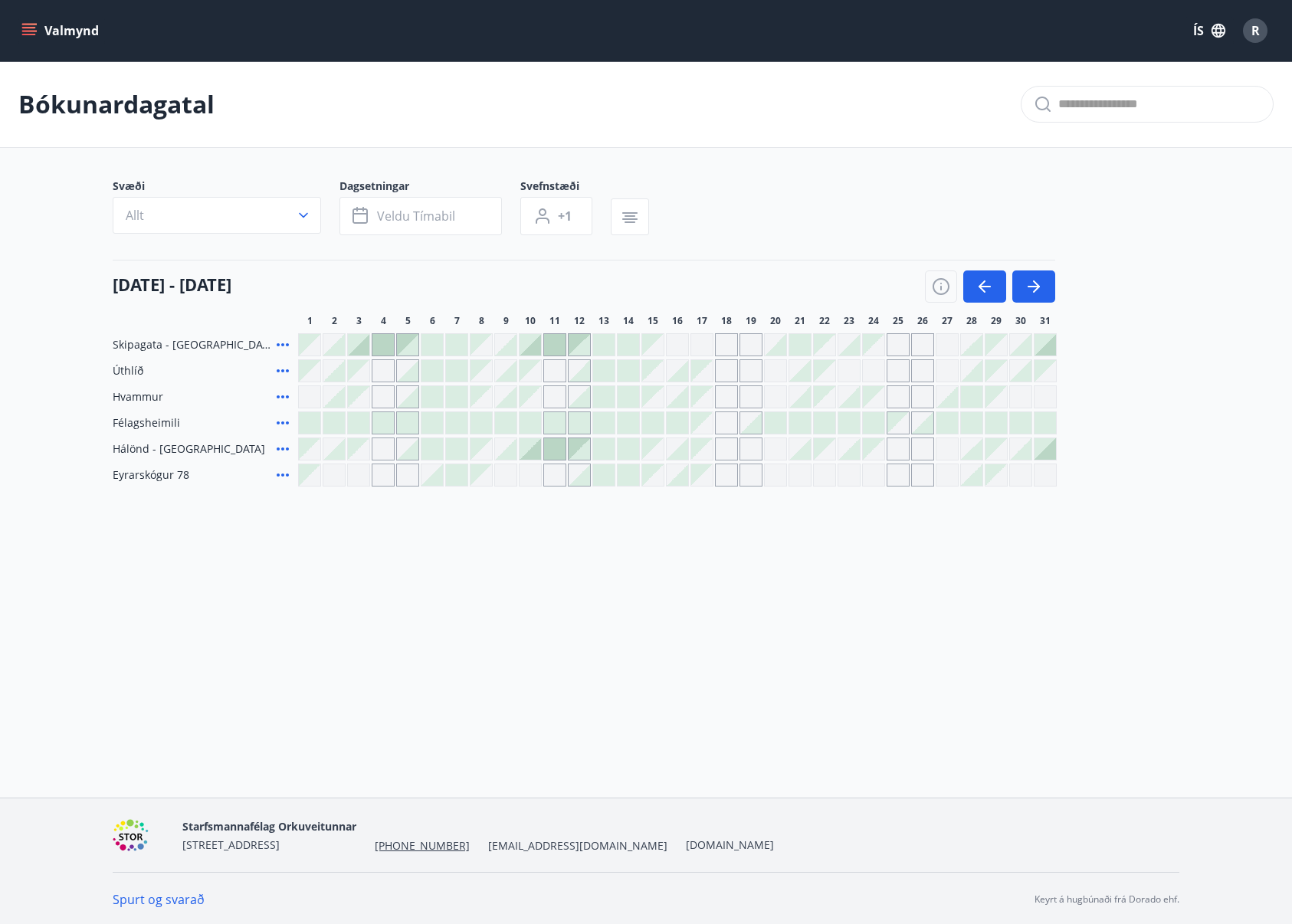
click at [602, 452] on div at bounding box center [604, 449] width 21 height 21
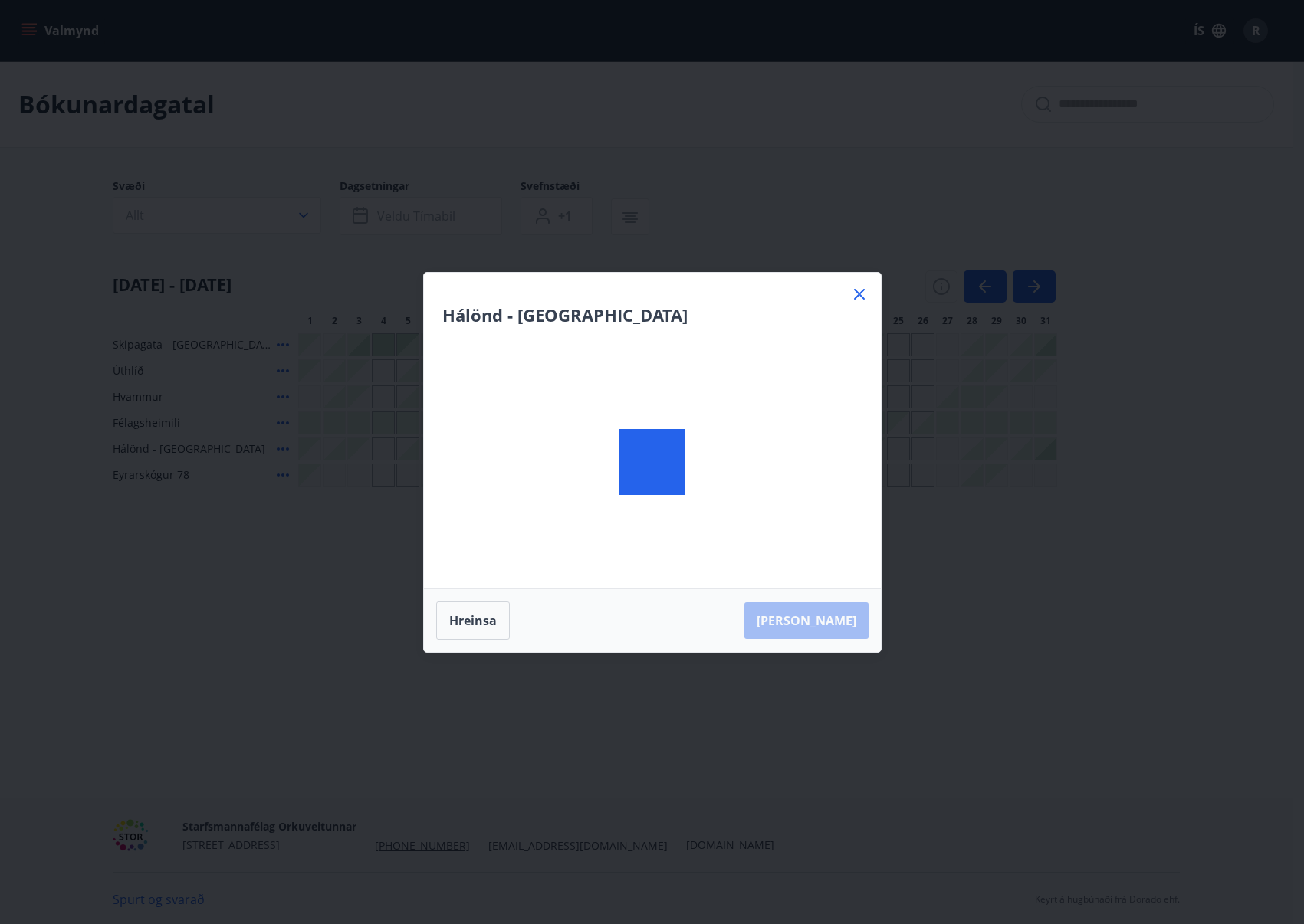
click at [550, 448] on div at bounding box center [652, 462] width 457 height 379
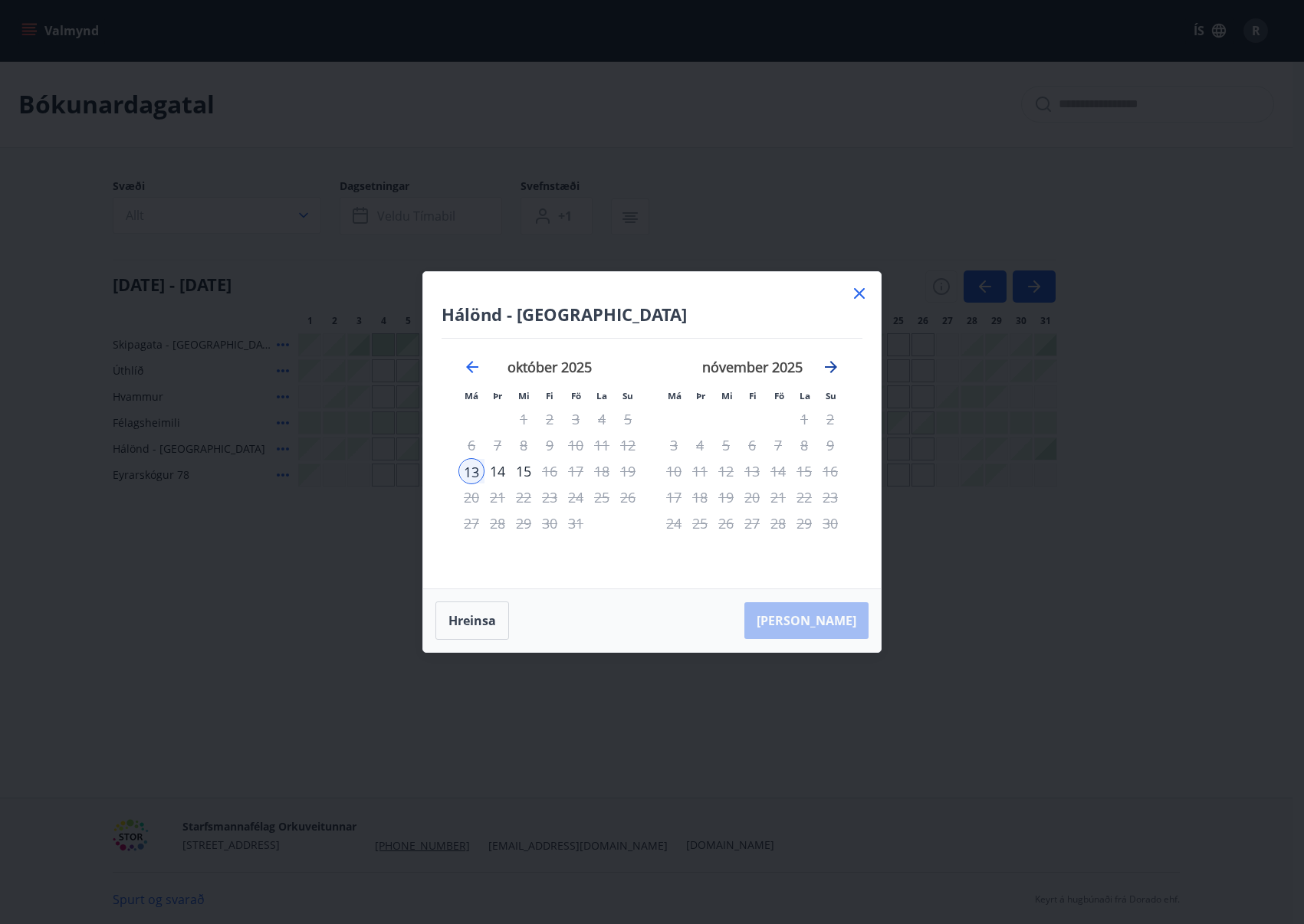
click at [830, 363] on icon "Move forward to switch to the next month." at bounding box center [831, 367] width 18 height 18
click at [859, 295] on icon at bounding box center [859, 293] width 18 height 18
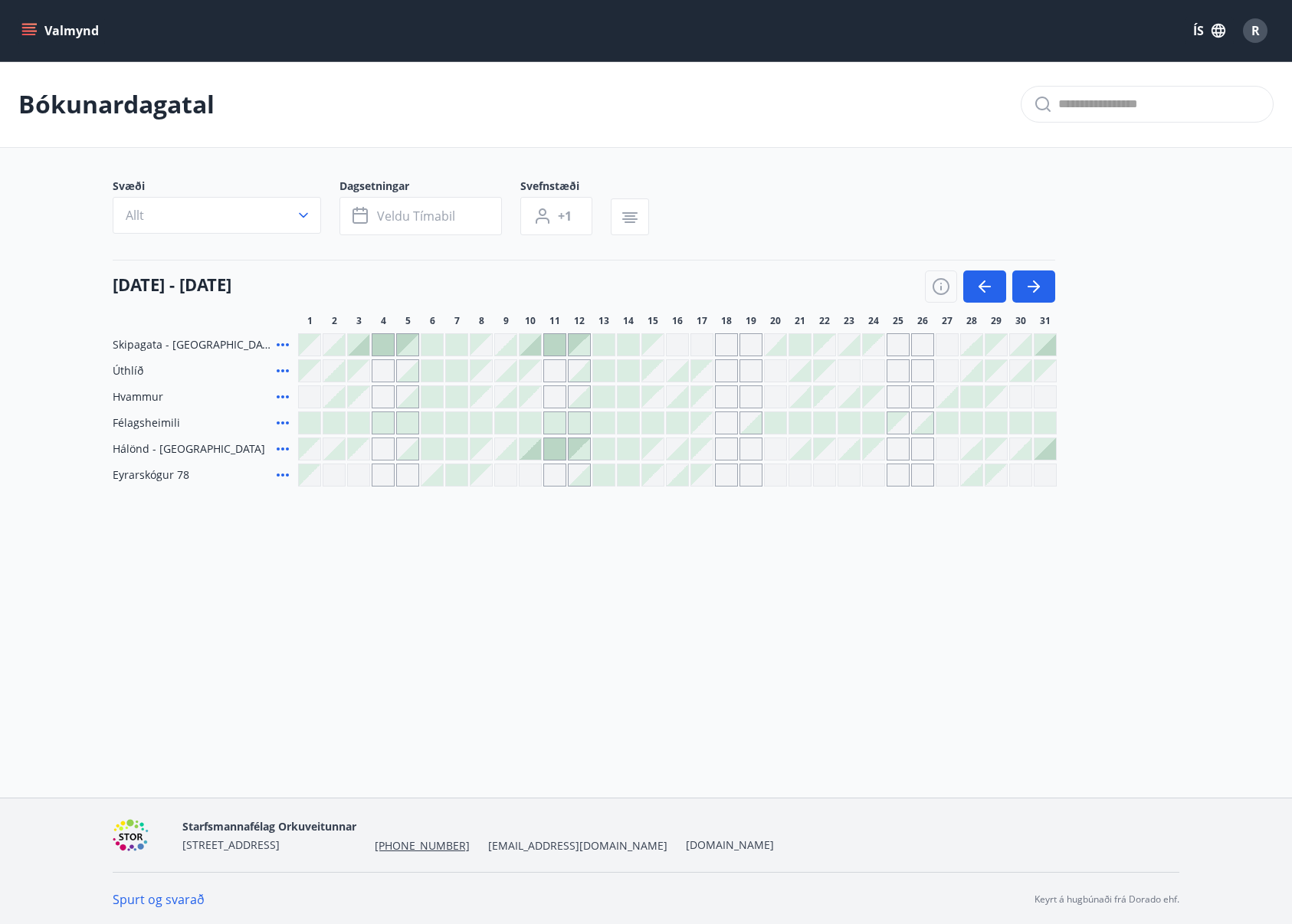
click at [448, 369] on div at bounding box center [457, 371] width 21 height 21
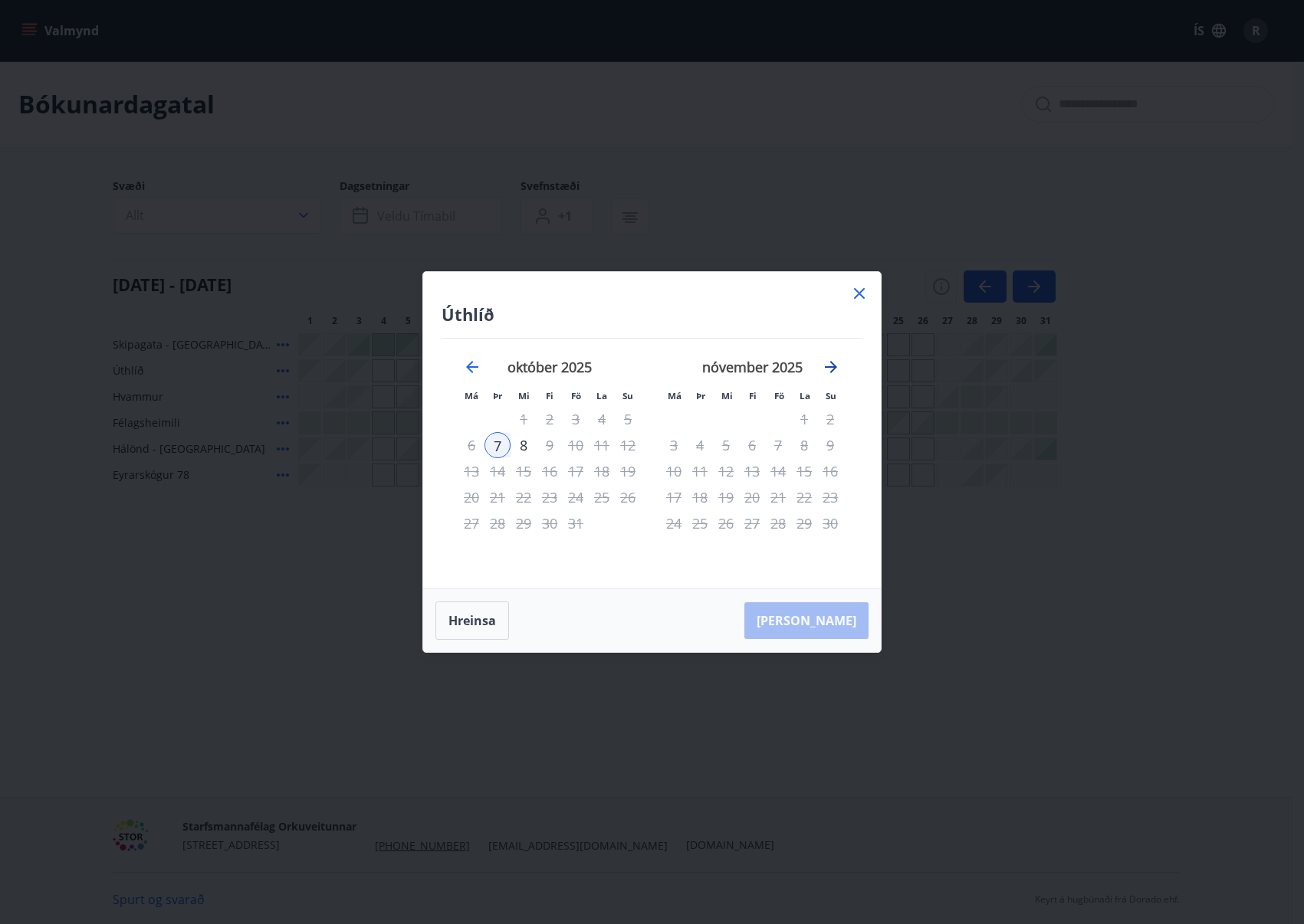
click at [822, 366] on div "september 2025 1 2 3 4 5 6 7 8 9 10 11 12 13 14 15 16 17 18 19 20 21 22 23 24 2…" at bounding box center [651, 455] width 420 height 232
click at [829, 368] on icon "Move forward to switch to the next month." at bounding box center [831, 367] width 13 height 13
click at [467, 365] on icon "Move backward to switch to the previous month." at bounding box center [471, 367] width 18 height 18
click at [835, 365] on icon "Move forward to switch to the next month." at bounding box center [831, 367] width 13 height 13
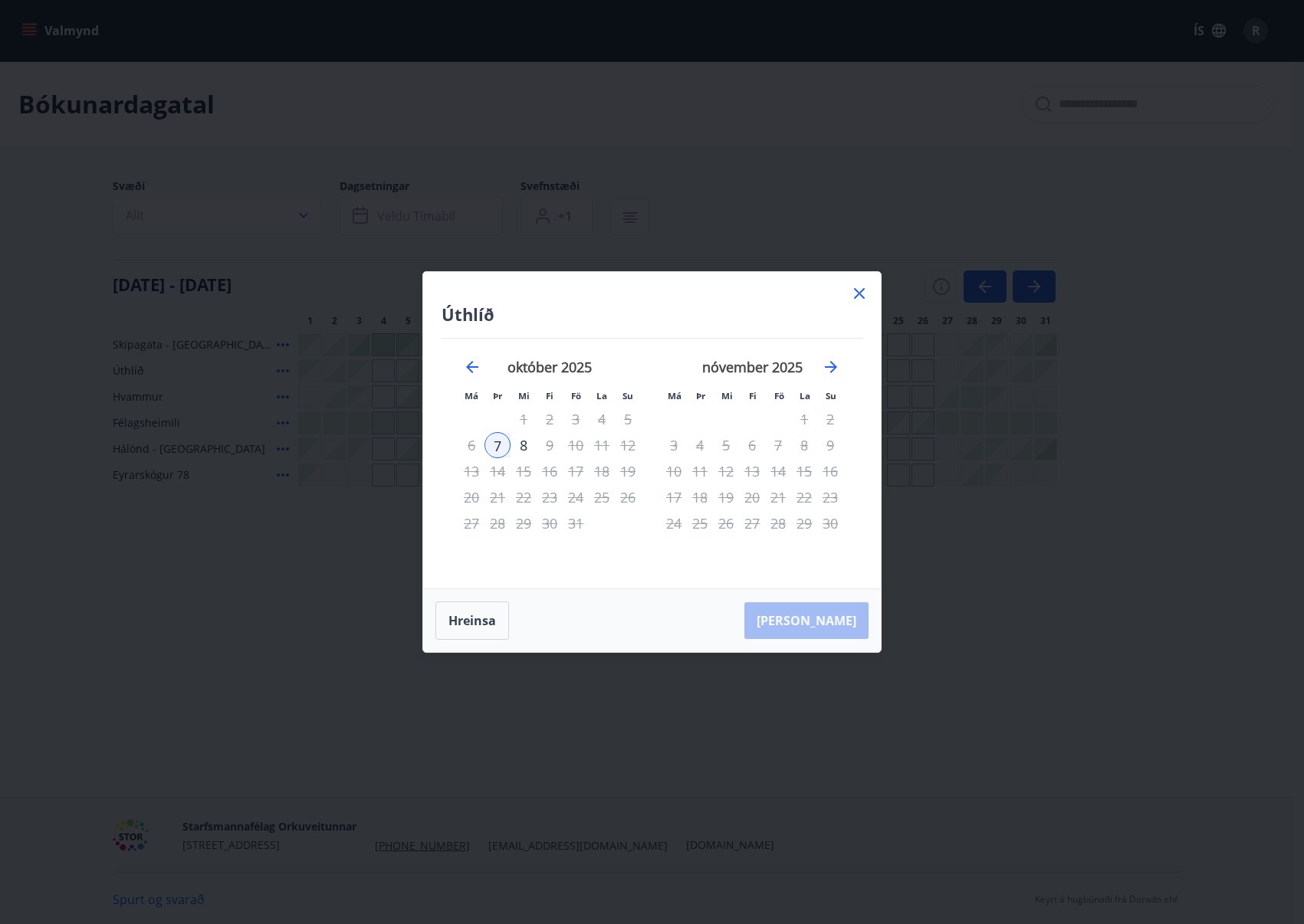
drag, startPoint x: 1080, startPoint y: 188, endPoint x: 1011, endPoint y: 282, distance: 116.6
click at [1080, 188] on div "Úthlíð Má Þr Mi Fi Fö La Su Má Þr Mi Fi Fö La Su september 2025 1 2 3 4 5 6 7 8…" at bounding box center [652, 462] width 1304 height 924
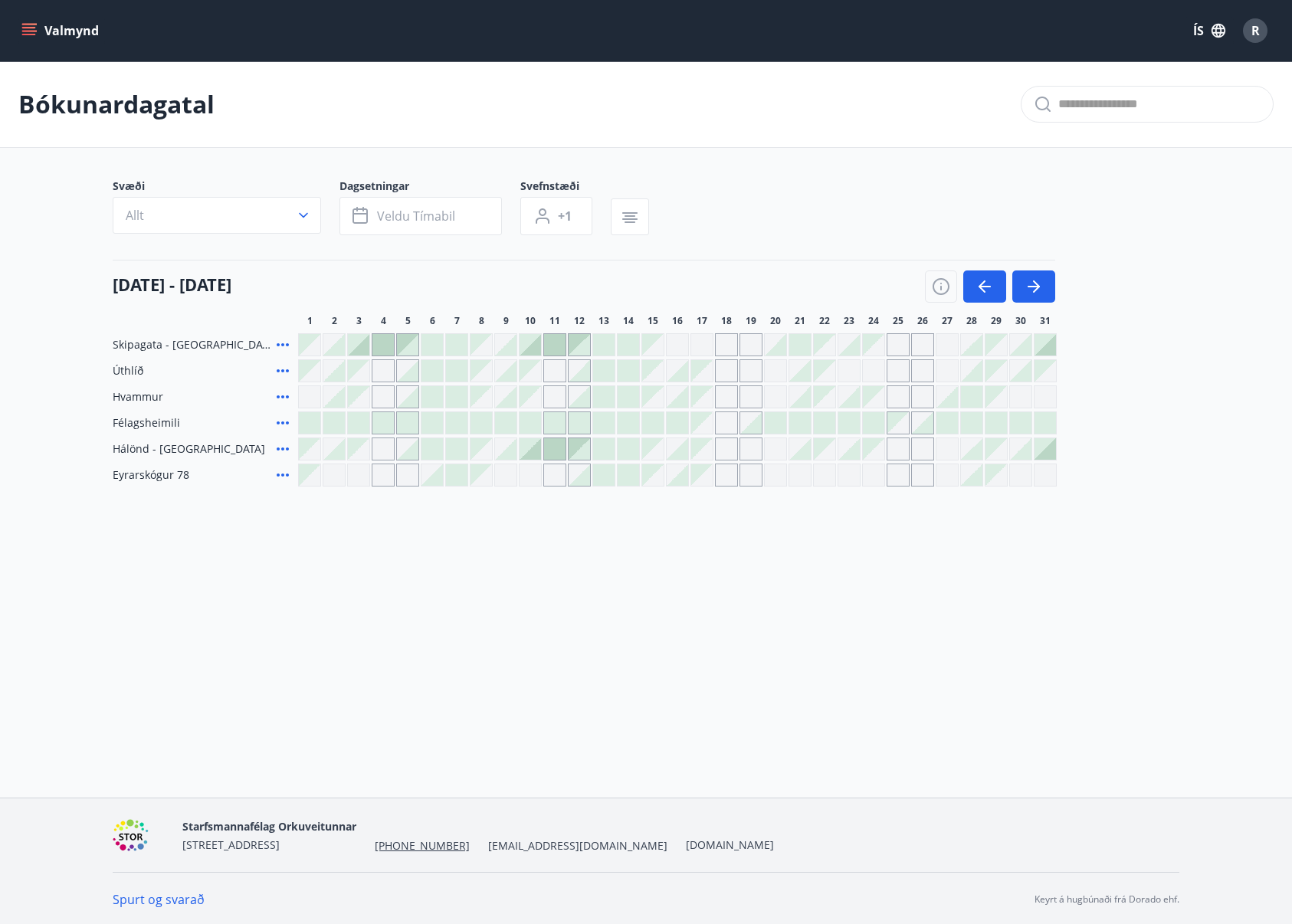
click at [464, 393] on div at bounding box center [457, 397] width 21 height 21
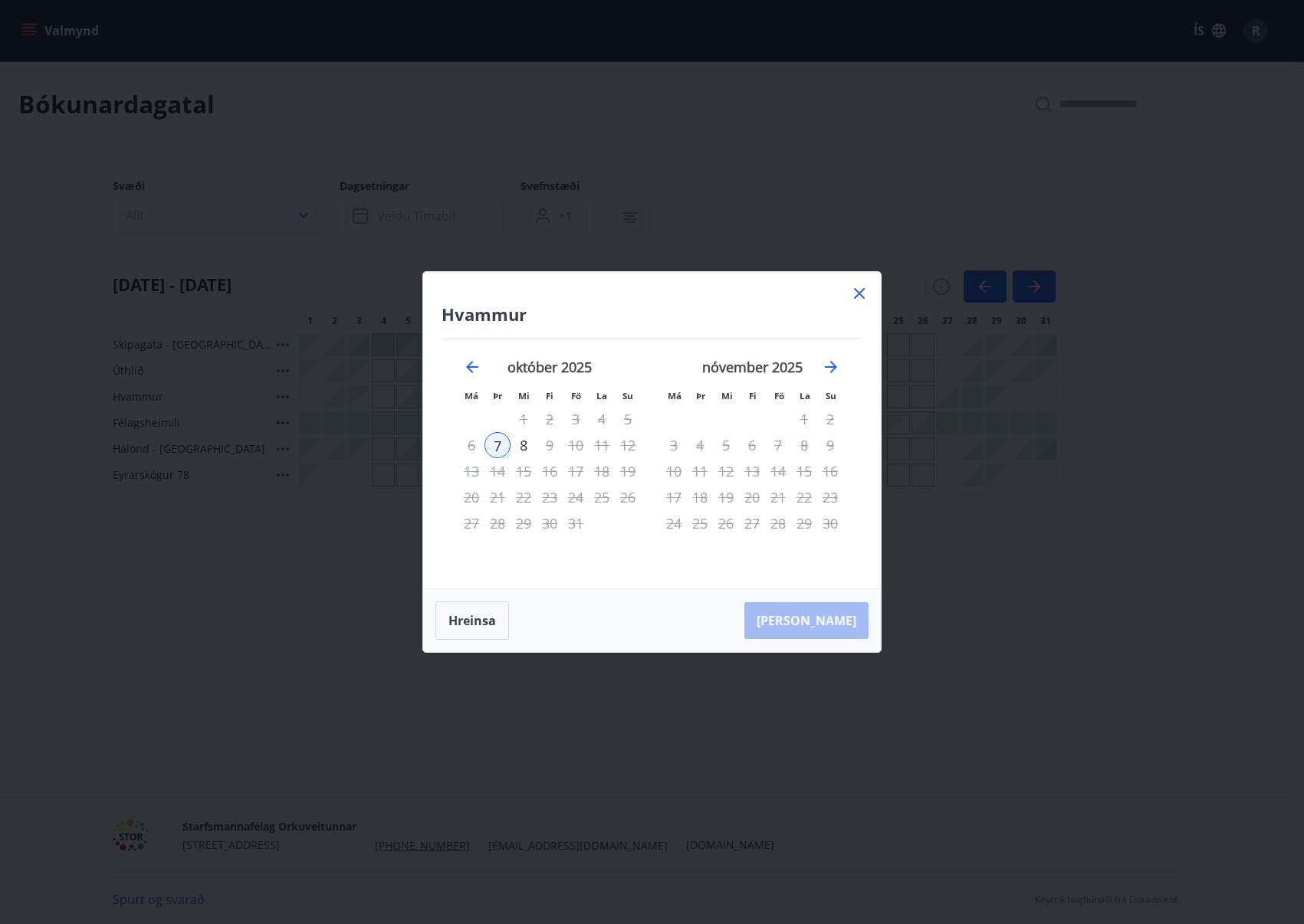
click at [487, 370] on div "október 2025" at bounding box center [550, 373] width 183 height 68
click at [479, 367] on icon "Move backward to switch to the previous month." at bounding box center [471, 367] width 18 height 18
click at [802, 301] on div "Hvammur Má Þr Mi Fi Fö La Su Má Þr Mi Fi Fö La Su ágúst 2025 1 2 3 4 5 6 7 8 9 …" at bounding box center [652, 431] width 458 height 317
click at [835, 360] on icon "Move forward to switch to the next month." at bounding box center [831, 367] width 18 height 18
click at [307, 619] on div "Hvammur Má Þr Mi Fi Fö La Su Má Þr Mi Fi Fö La Su september 2025 1 2 3 4 5 6 7 …" at bounding box center [652, 462] width 1304 height 924
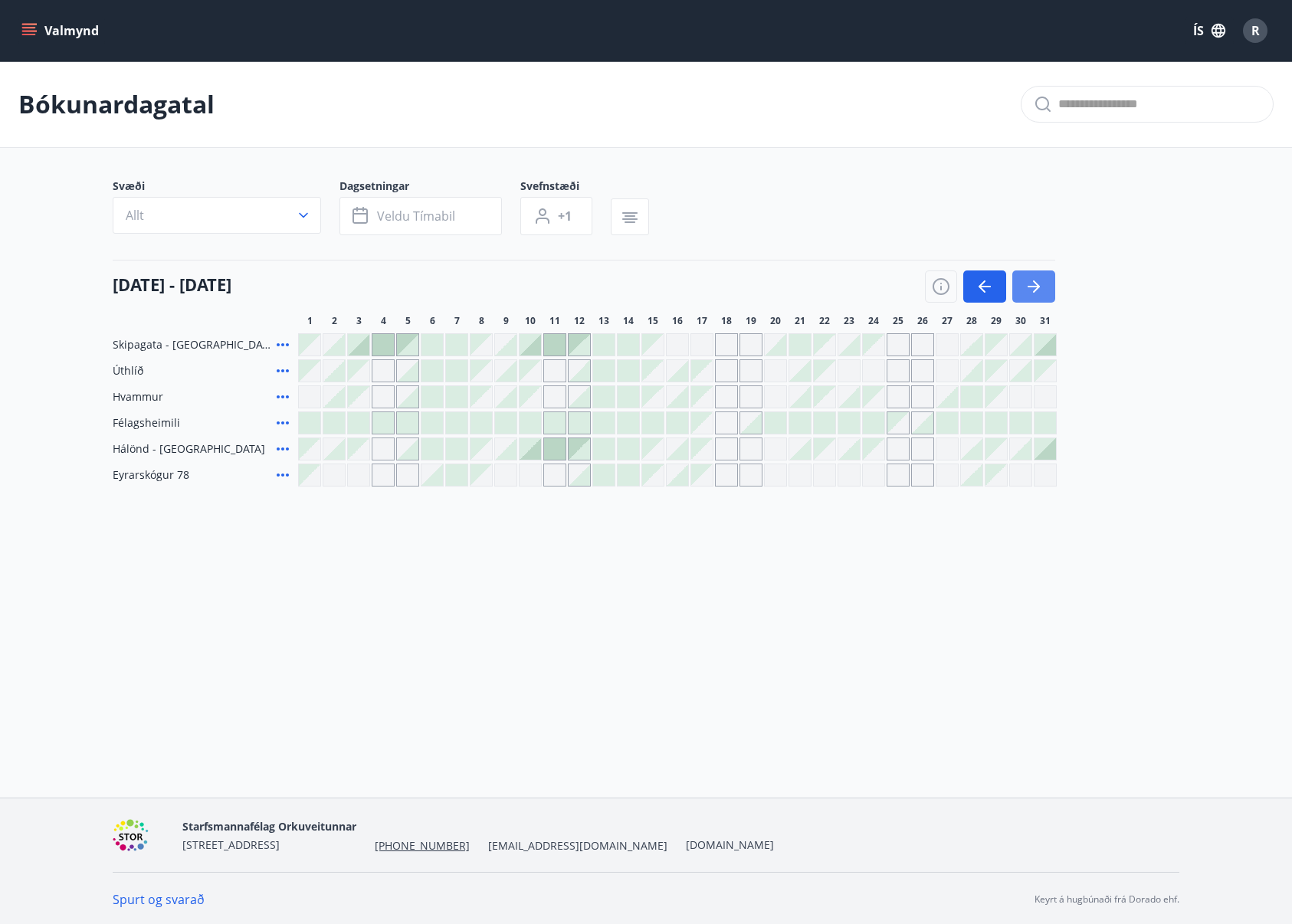
click at [1024, 292] on button "button" at bounding box center [1034, 286] width 42 height 32
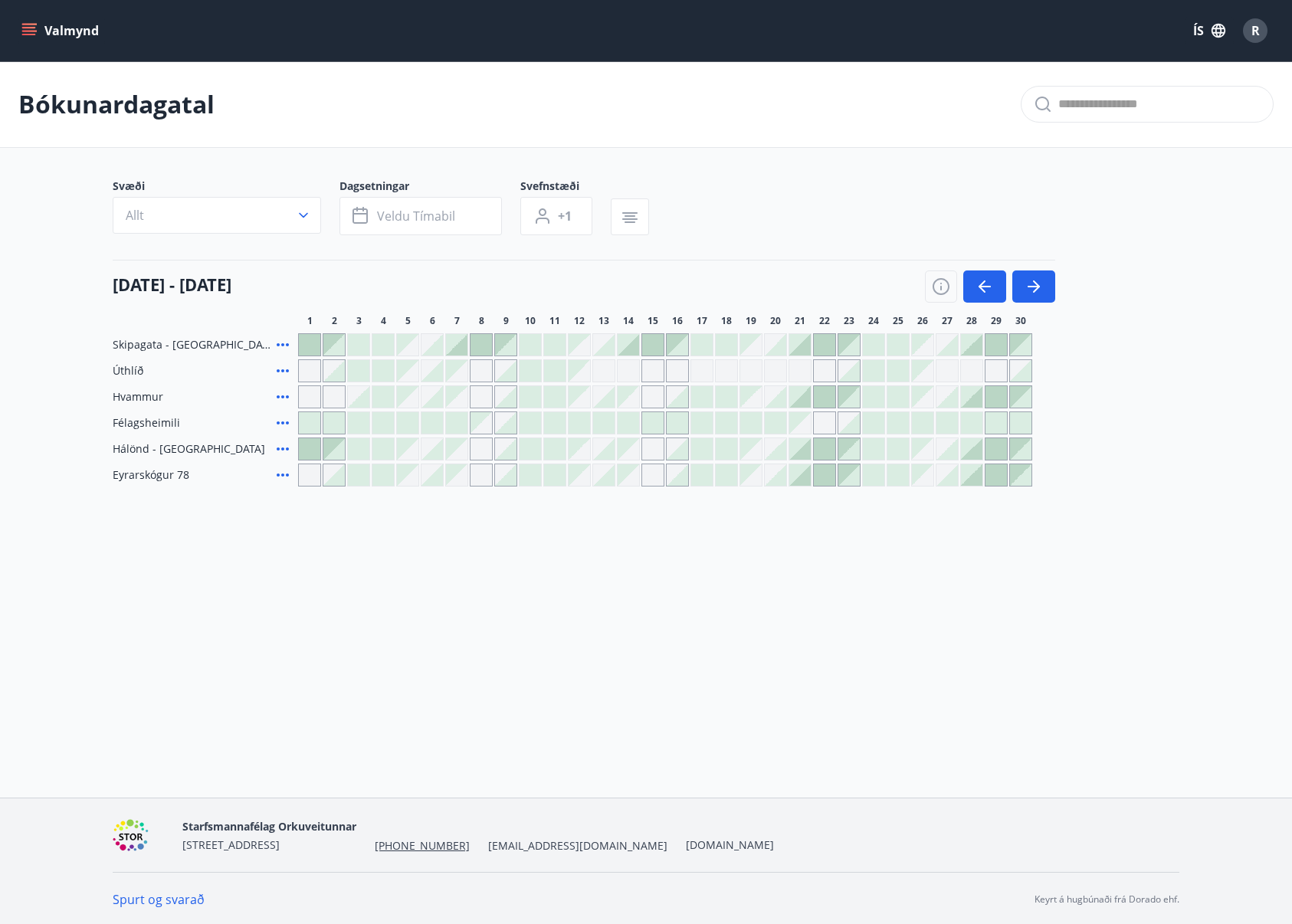
click at [624, 396] on div "Gráir dagar eru ekki bókanlegir" at bounding box center [629, 397] width 21 height 21
click at [636, 396] on div "Gráir dagar eru ekki bókanlegir" at bounding box center [629, 397] width 21 height 21
click at [649, 396] on div "Gráir dagar eru ekki bókanlegir" at bounding box center [653, 397] width 23 height 23
click at [680, 396] on div at bounding box center [678, 397] width 21 height 21
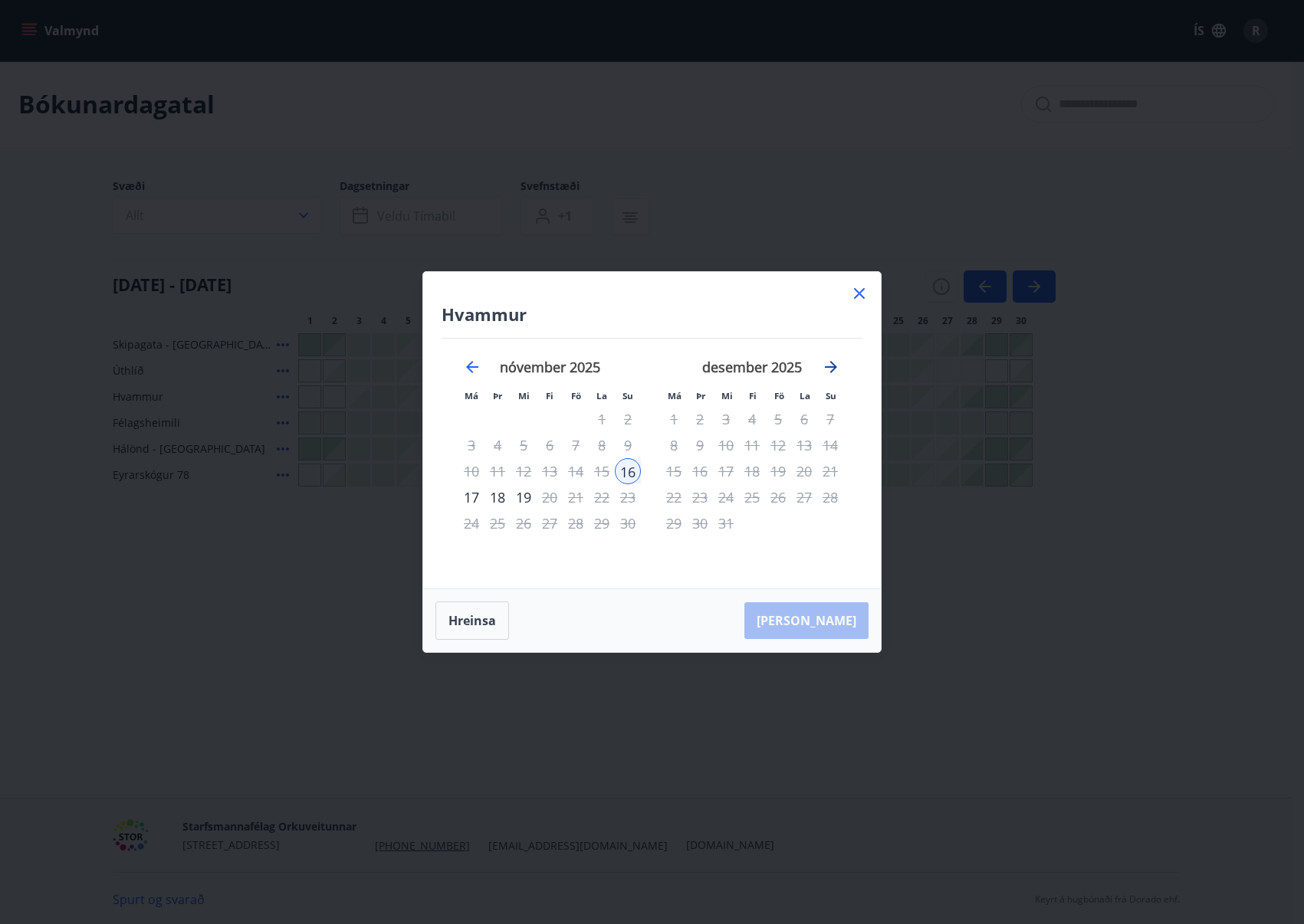
click at [836, 370] on icon "Move forward to switch to the next month." at bounding box center [831, 367] width 18 height 18
click at [829, 370] on icon "Move forward to switch to the next month." at bounding box center [831, 367] width 18 height 18
click at [859, 292] on icon at bounding box center [859, 293] width 11 height 11
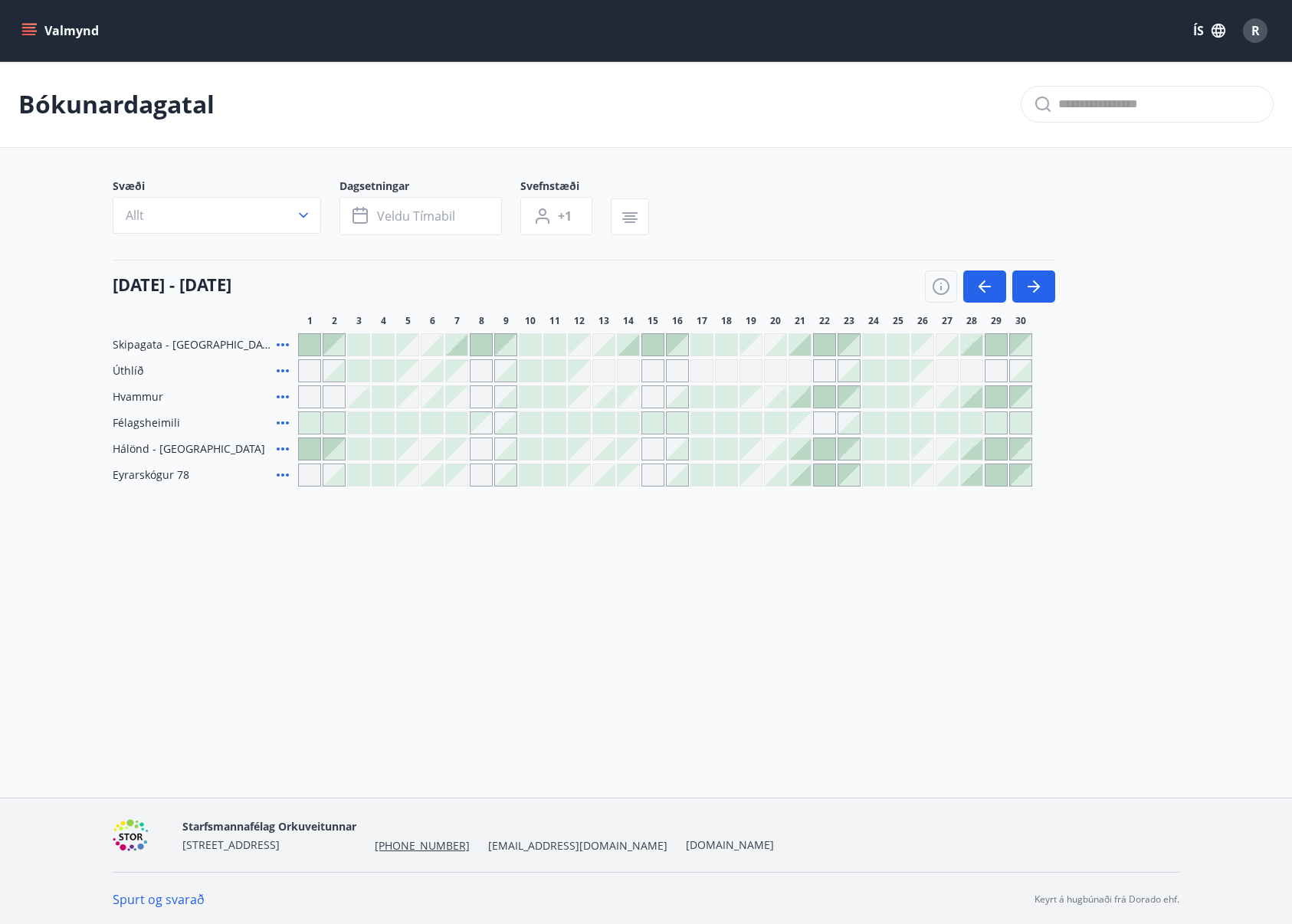
click at [598, 455] on div at bounding box center [604, 449] width 21 height 21
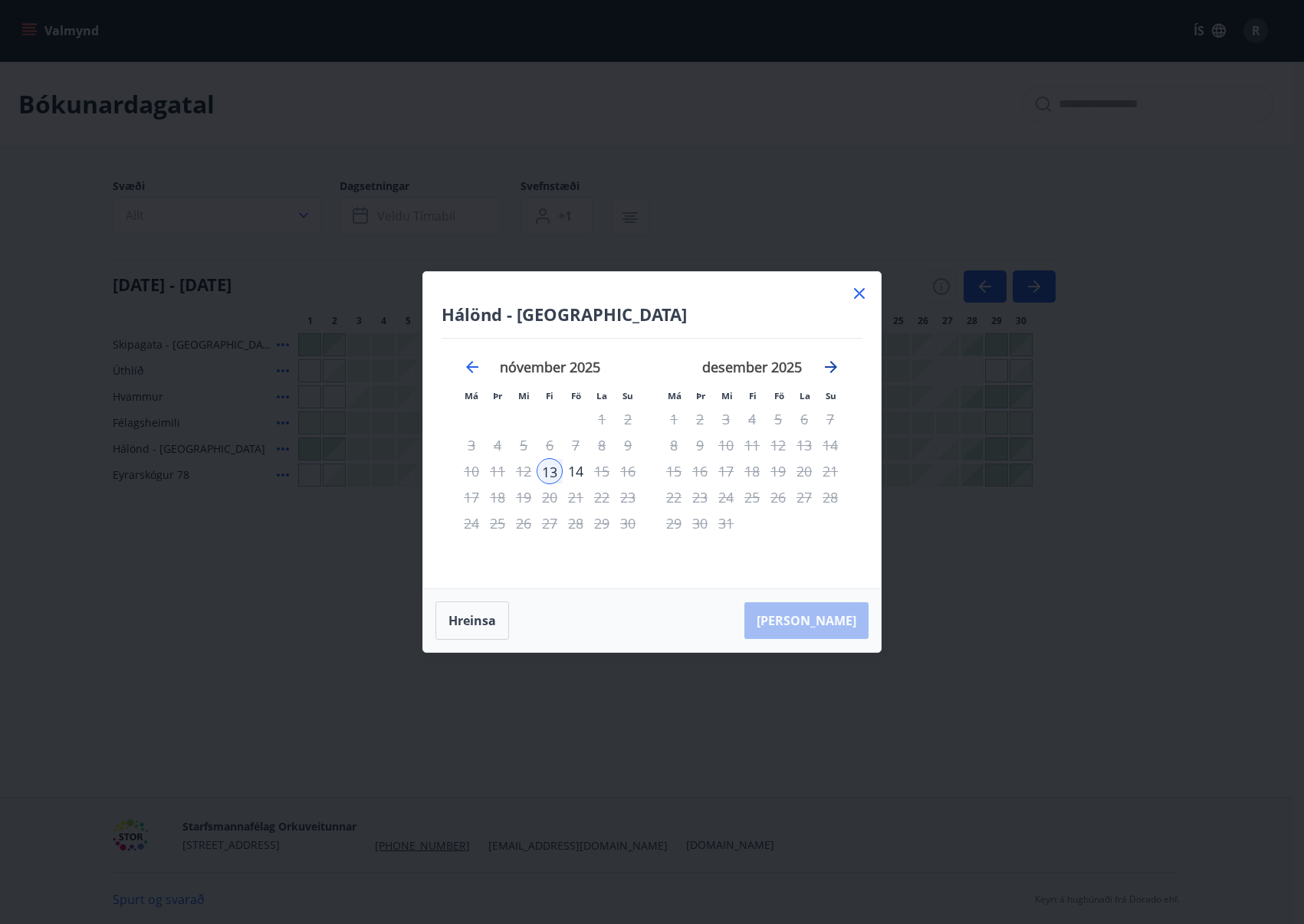
click at [831, 363] on icon "Move forward to switch to the next month." at bounding box center [831, 367] width 18 height 18
click at [861, 284] on div "Hálönd - Akureyri Má Þr Mi Fi Fö La Su Má Þr Mi Fi Fö La Su desember 2025 1 2 3…" at bounding box center [652, 431] width 458 height 317
click at [858, 299] on icon at bounding box center [859, 293] width 18 height 18
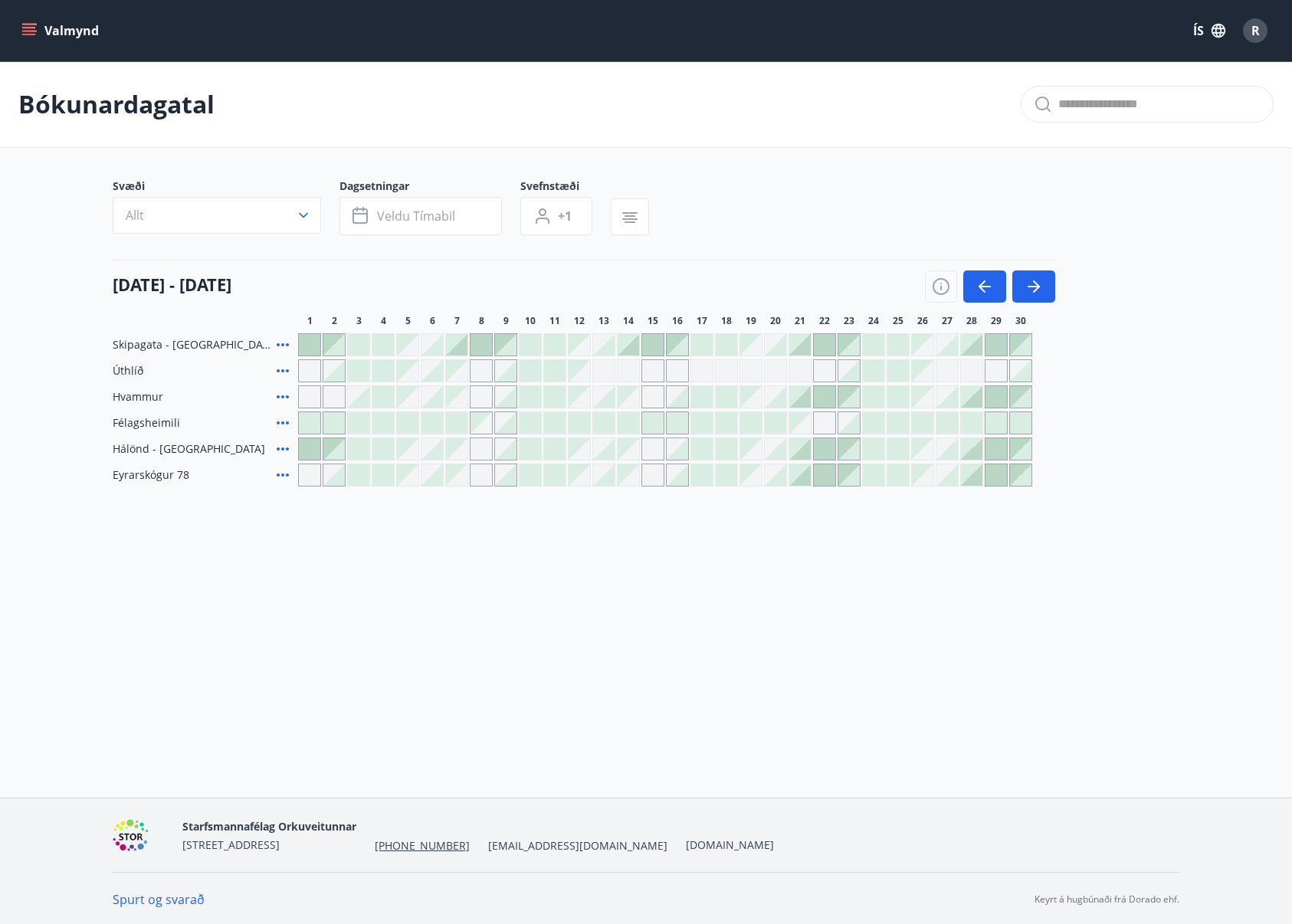
click at [545, 345] on div at bounding box center [555, 345] width 21 height 21
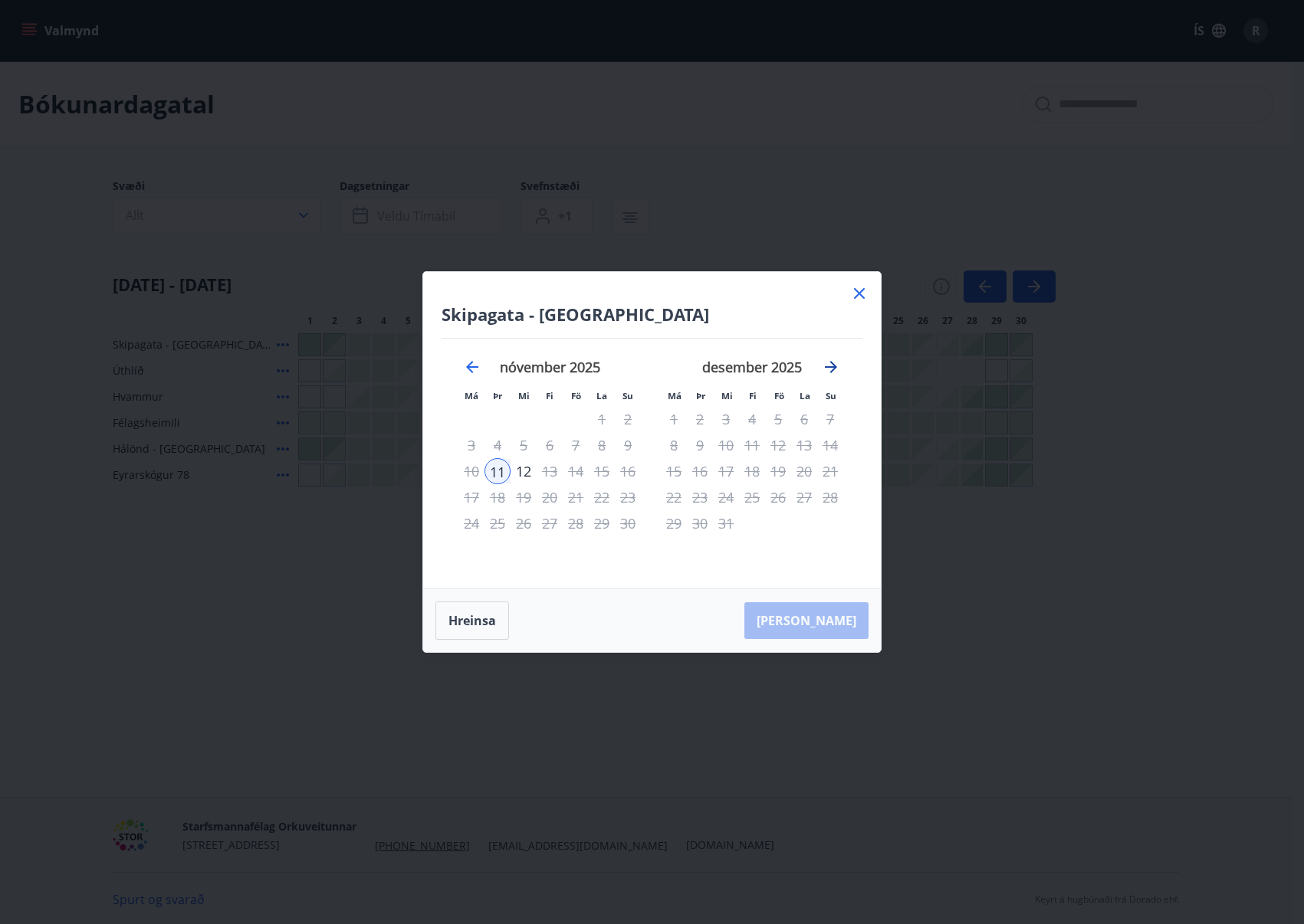
click at [828, 363] on icon "Move forward to switch to the next month." at bounding box center [831, 367] width 18 height 18
click at [481, 369] on icon "Move backward to switch to the previous month." at bounding box center [471, 367] width 18 height 18
click at [464, 362] on icon "Move backward to switch to the previous month." at bounding box center [471, 367] width 18 height 18
click at [861, 294] on icon at bounding box center [859, 293] width 11 height 11
